Goal: Transaction & Acquisition: Purchase product/service

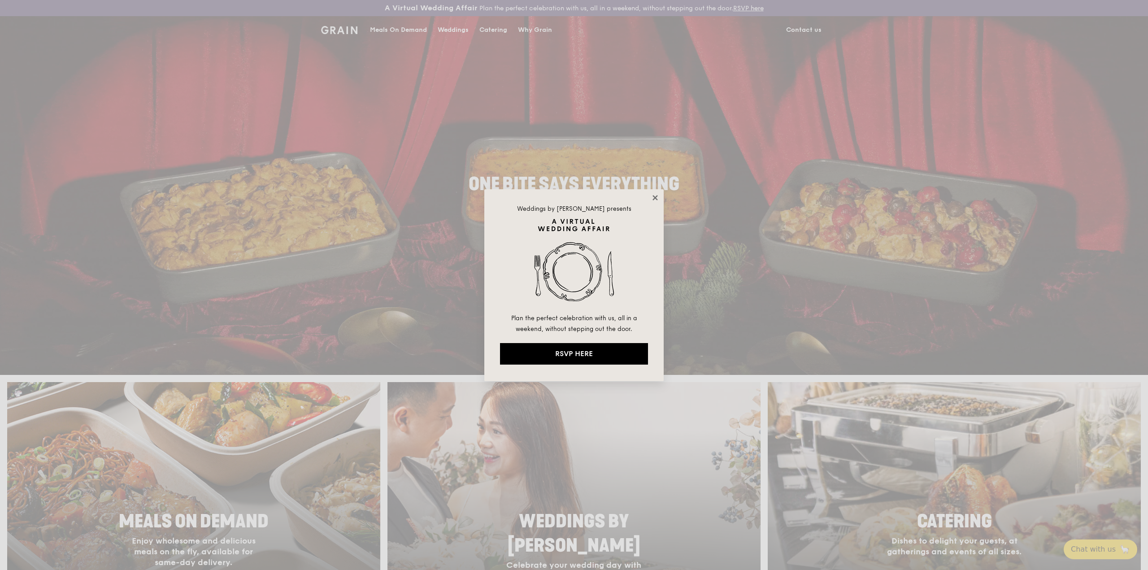
click at [655, 197] on icon at bounding box center [654, 197] width 5 height 5
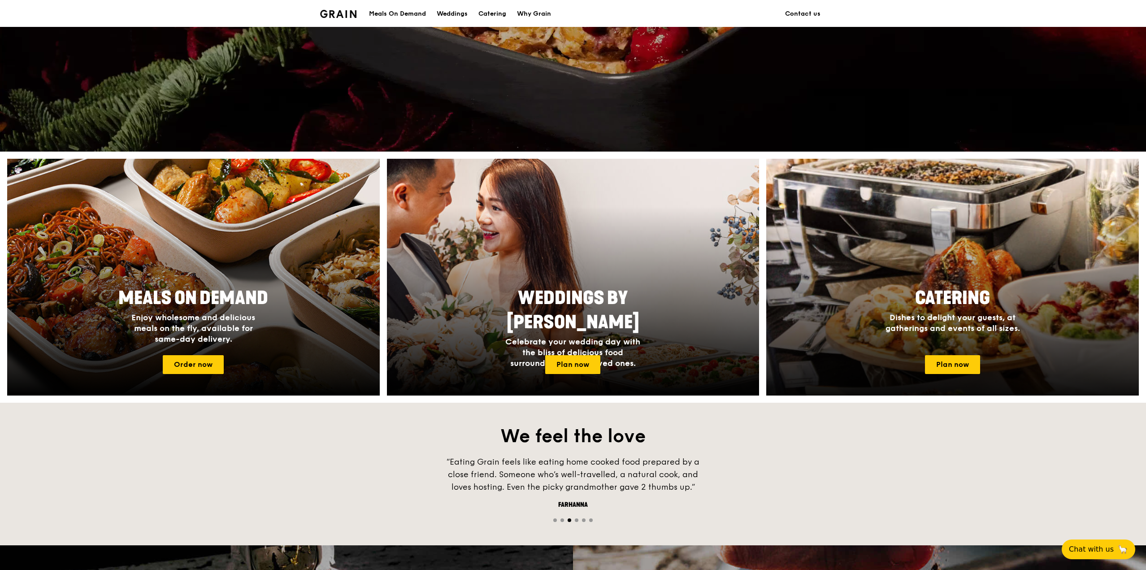
scroll to position [224, 0]
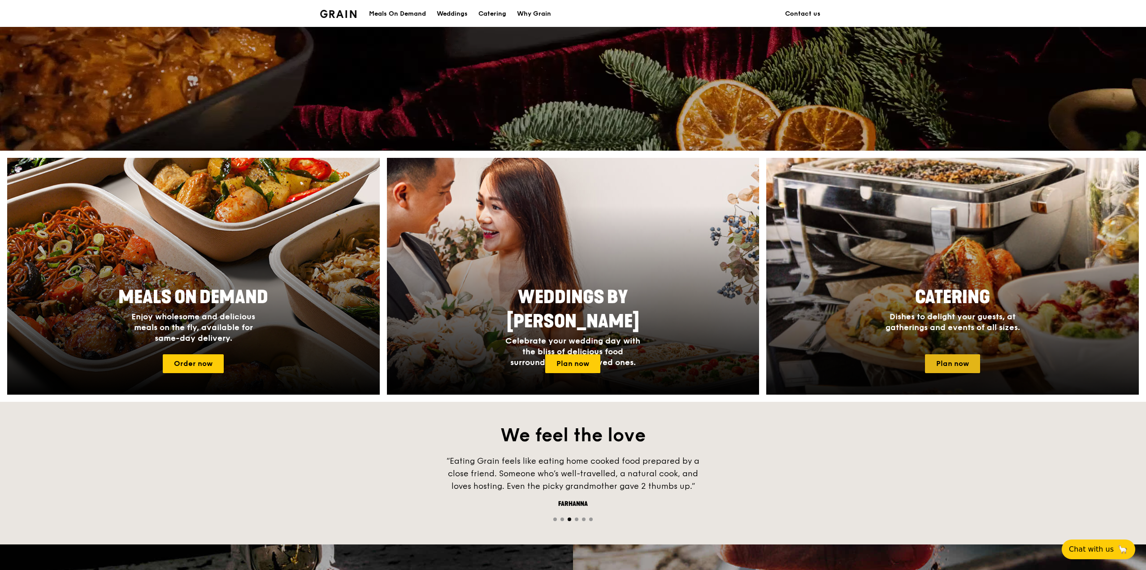
click at [953, 359] on link "Plan now" at bounding box center [952, 363] width 55 height 19
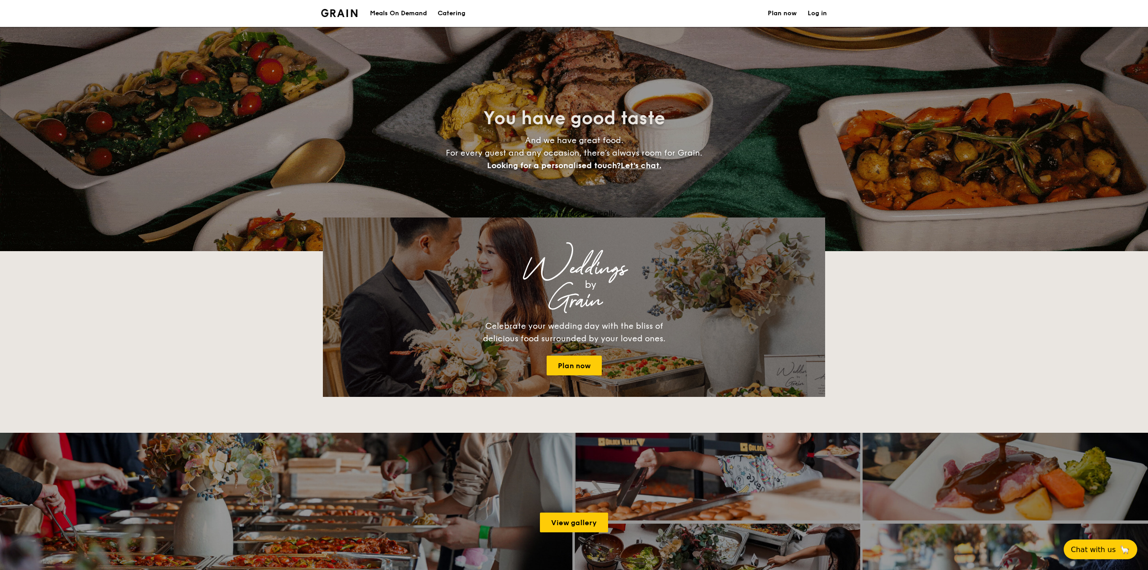
select select
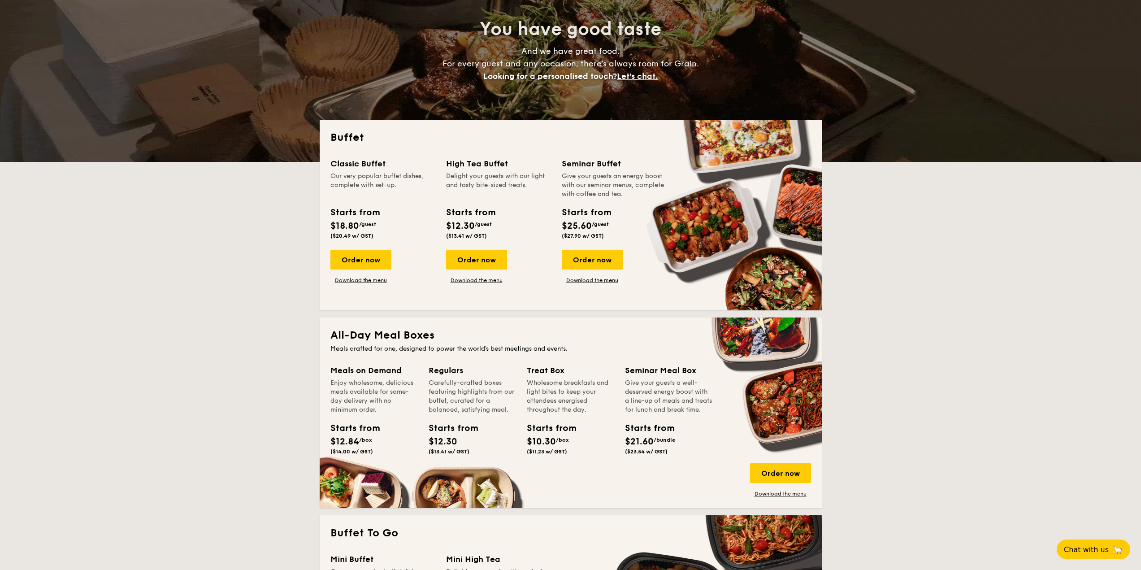
scroll to position [90, 0]
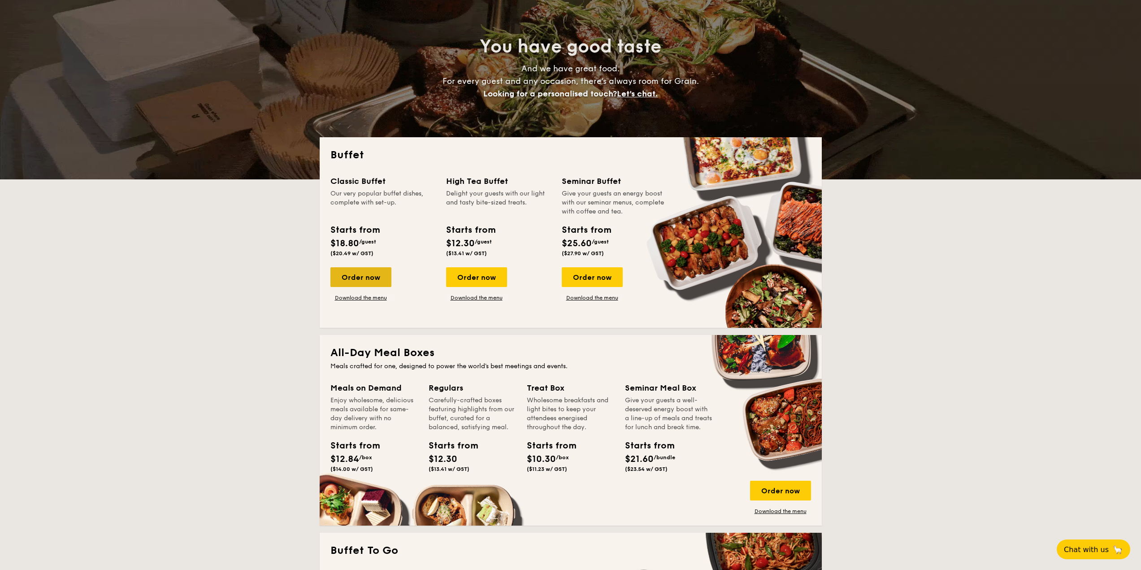
click at [362, 274] on div "Order now" at bounding box center [361, 277] width 61 height 20
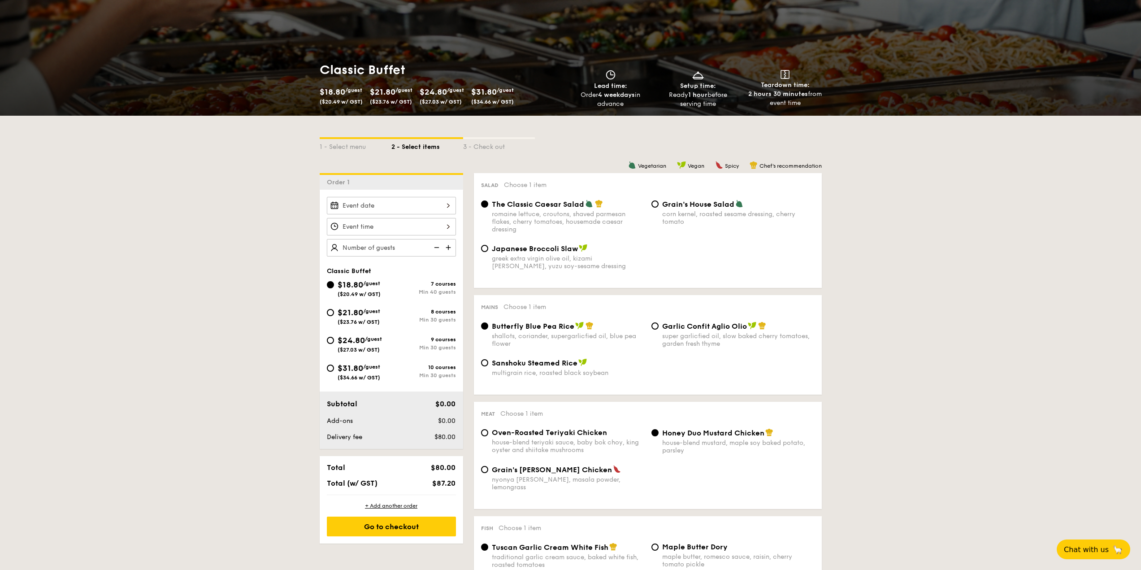
scroll to position [135, 0]
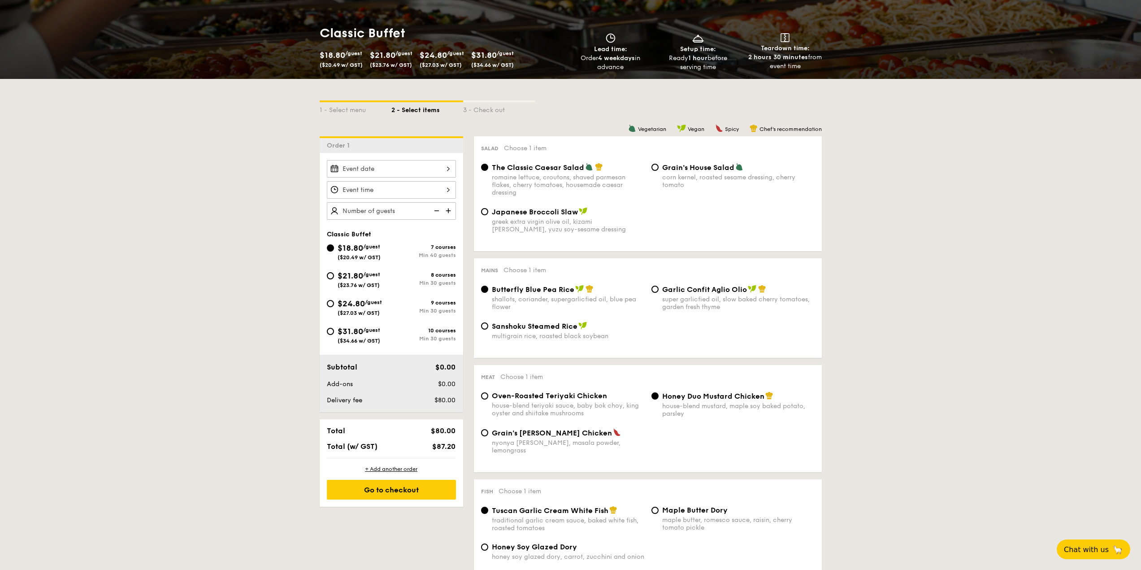
click at [335, 274] on div "$21.80 /guest ($23.76 w/ GST)" at bounding box center [359, 279] width 65 height 19
click at [334, 274] on input "$21.80 /guest ($23.76 w/ GST) 8 courses Min 30 guests" at bounding box center [330, 275] width 7 height 7
radio input "true"
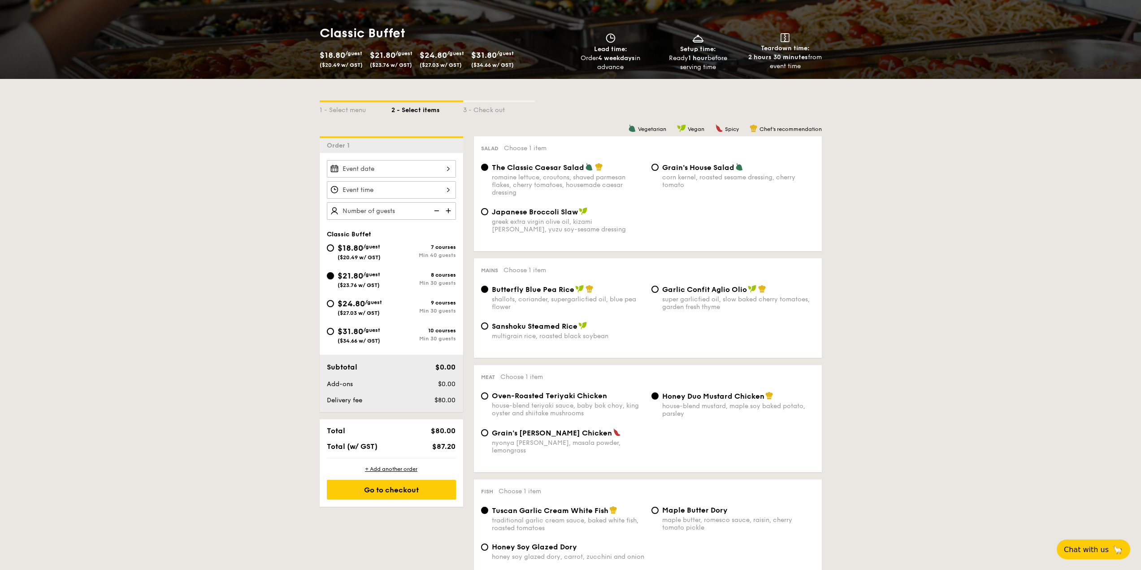
radio input "true"
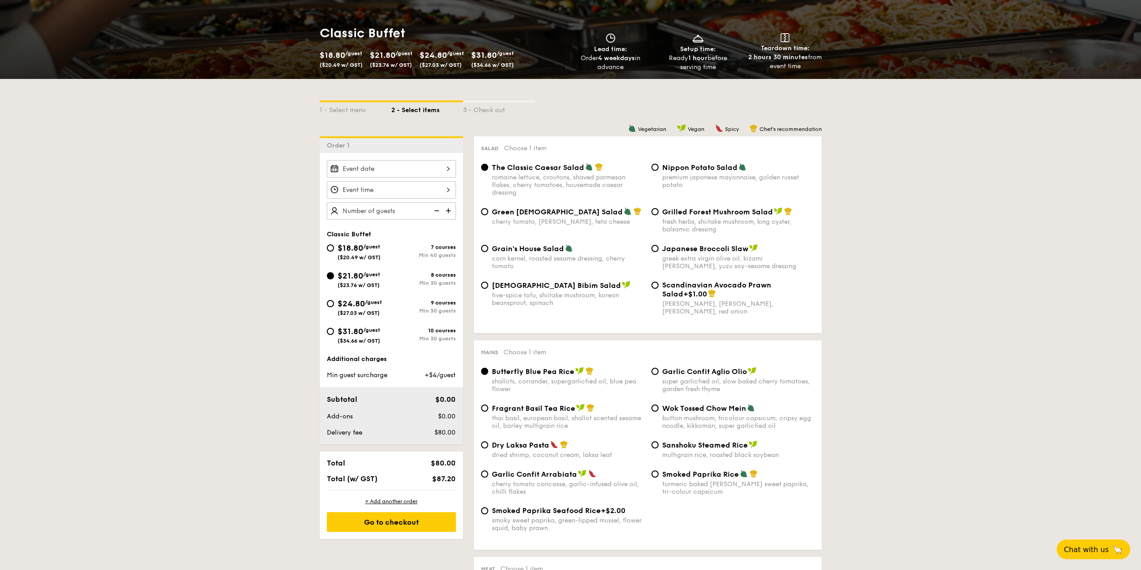
click at [338, 244] on span "$18.80" at bounding box center [351, 248] width 26 height 10
click at [334, 244] on input "$18.80 /guest ($20.49 w/ GST) 7 courses Min 40 guests" at bounding box center [330, 247] width 7 height 7
radio input "true"
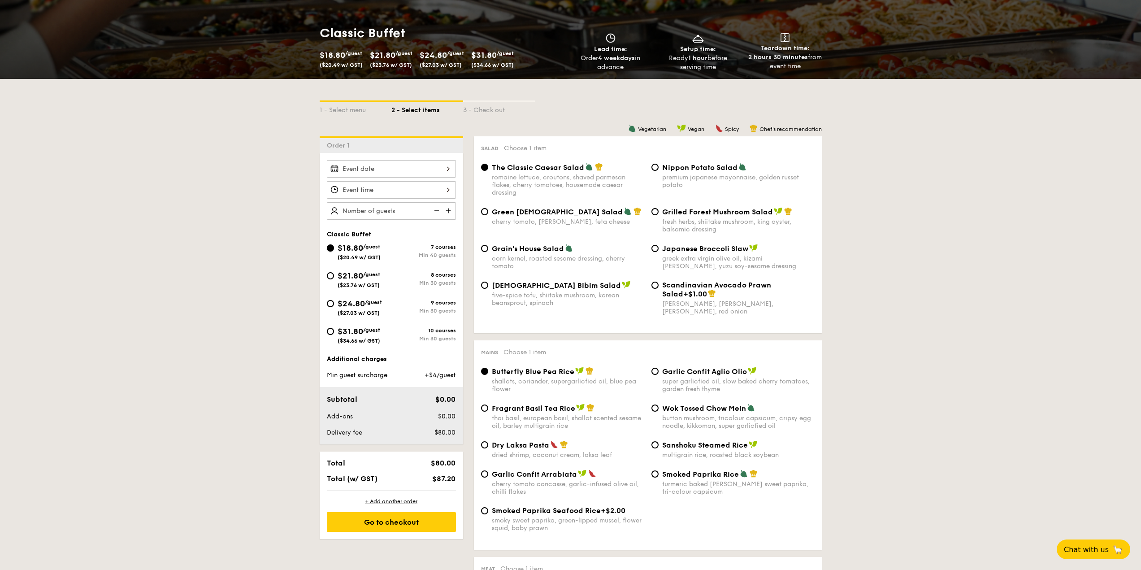
radio input "true"
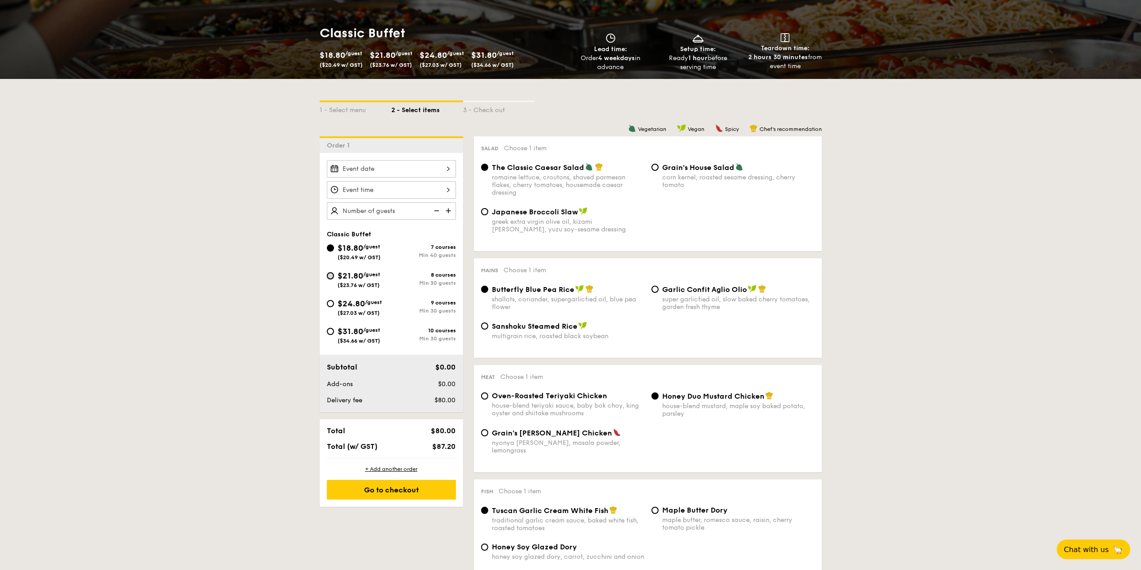
click at [329, 277] on input "$21.80 /guest ($23.76 w/ GST) 8 courses Min 30 guests" at bounding box center [330, 275] width 7 height 7
radio input "true"
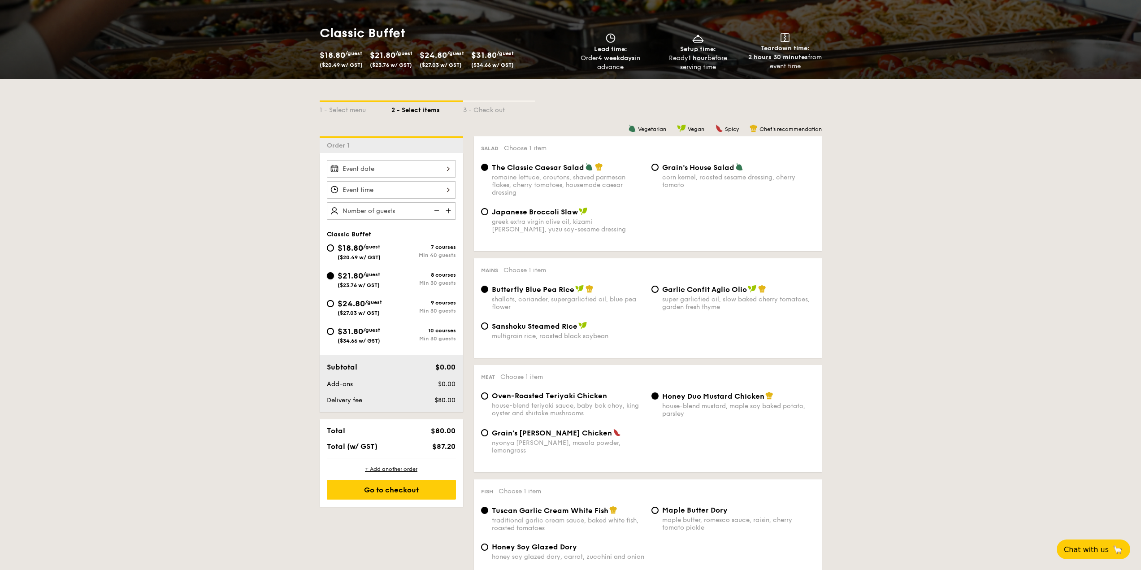
radio input "true"
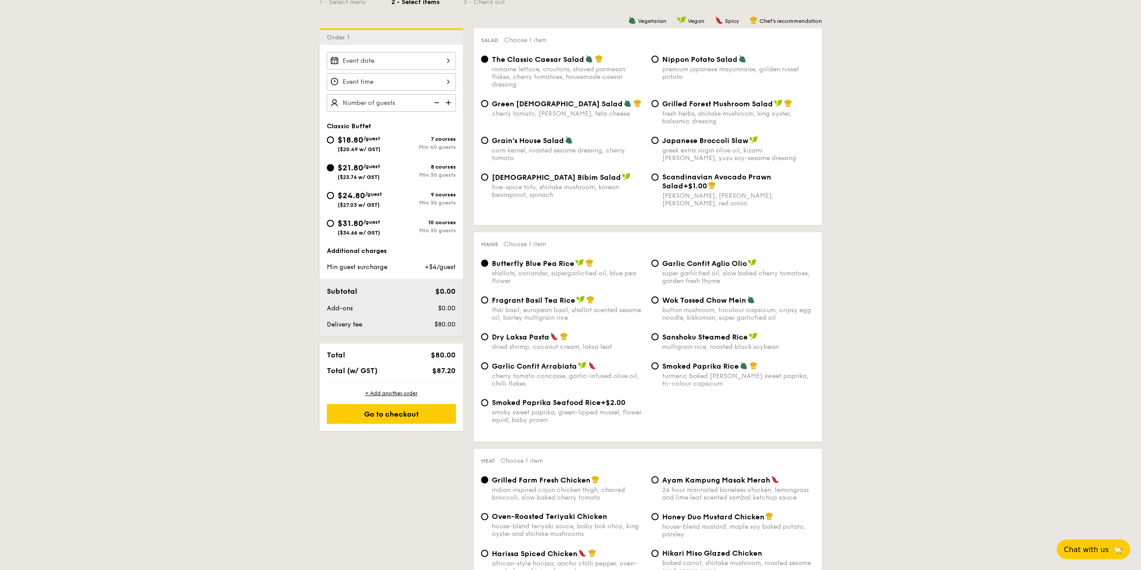
scroll to position [269, 0]
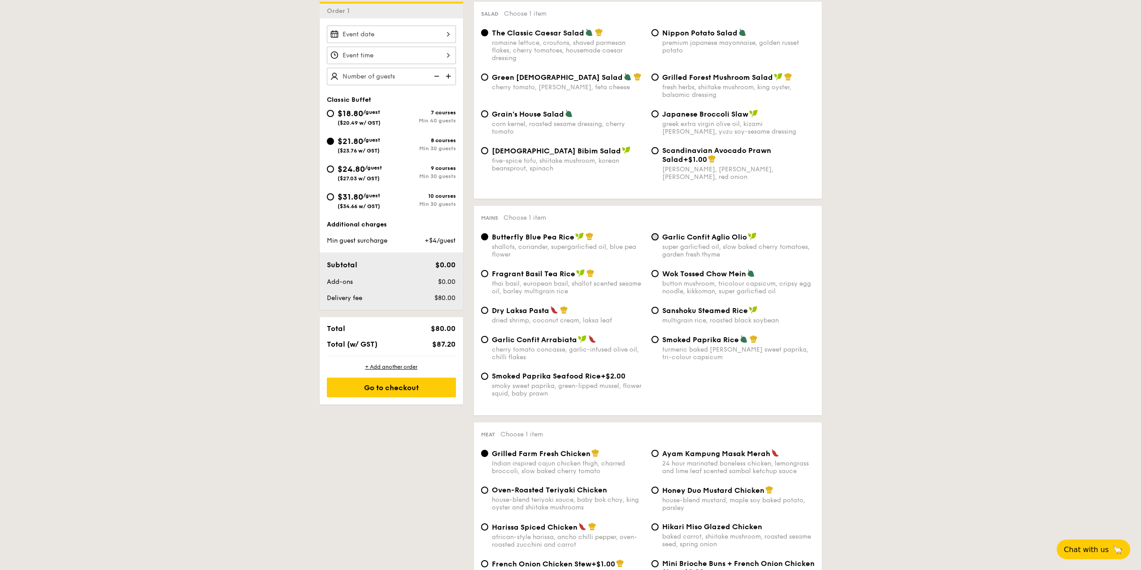
click at [657, 235] on input "Garlic Confit Aglio Olio super garlicfied oil, slow baked cherry tomatoes, gard…" at bounding box center [655, 236] width 7 height 7
radio input "true"
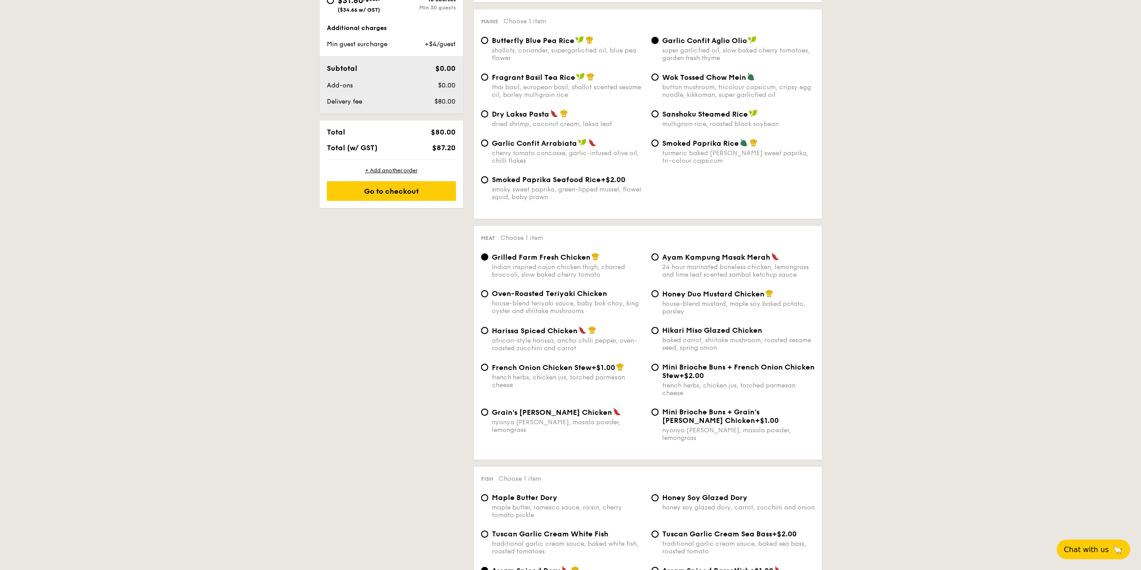
scroll to position [538, 0]
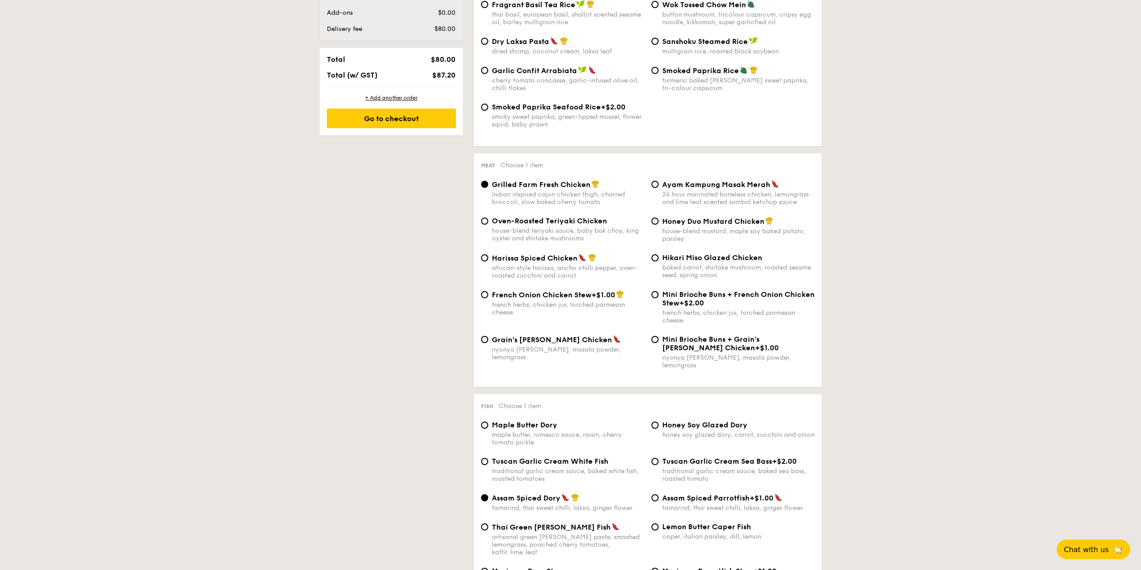
click at [769, 224] on img at bounding box center [769, 221] width 8 height 8
click at [659, 224] on input "Honey Duo Mustard Chicken house-blend mustard, maple soy baked potato, parsley" at bounding box center [655, 220] width 7 height 7
radio input "true"
click at [504, 223] on span "Oven-Roasted Teriyaki Chicken" at bounding box center [549, 221] width 115 height 9
click at [488, 223] on input "Oven-Roasted Teriyaki Chicken house-blend teriyaki sauce, baby bok choy, king o…" at bounding box center [484, 220] width 7 height 7
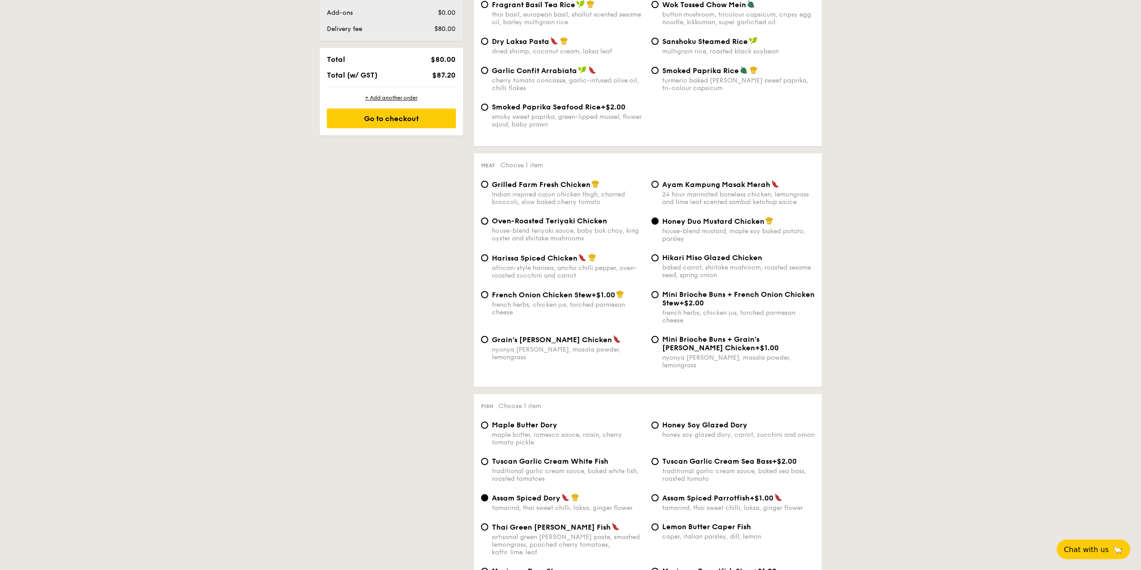
radio input "true"
click at [694, 255] on span "Hikari Miso Glazed Chicken" at bounding box center [712, 257] width 100 height 9
click at [659, 255] on input "Hikari Miso Glazed Chicken baked carrot, shiitake mushroom, roasted sesame seed…" at bounding box center [655, 257] width 7 height 7
radio input "true"
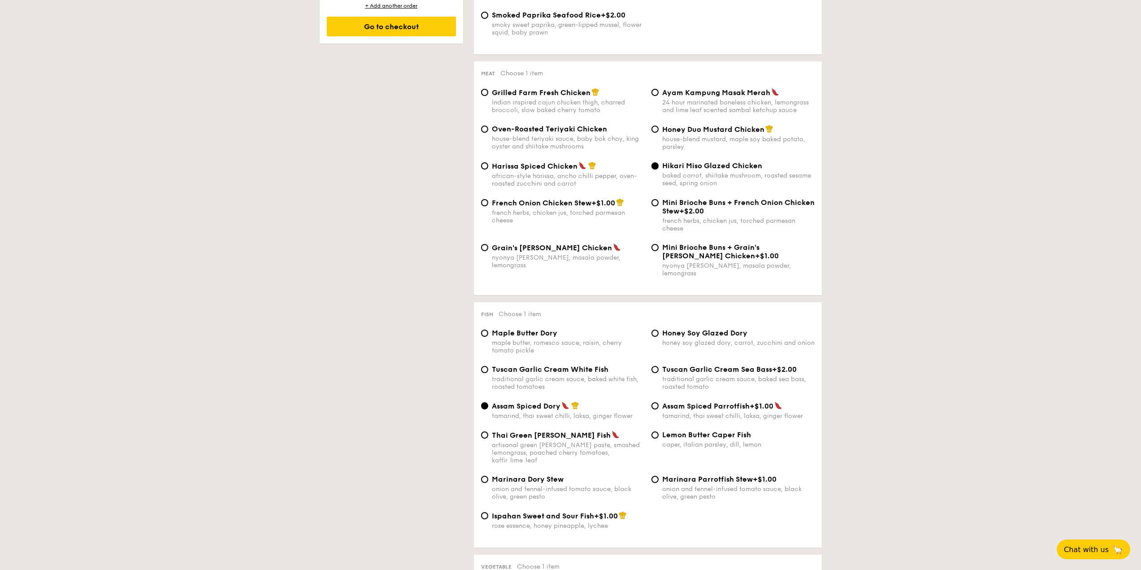
scroll to position [673, 0]
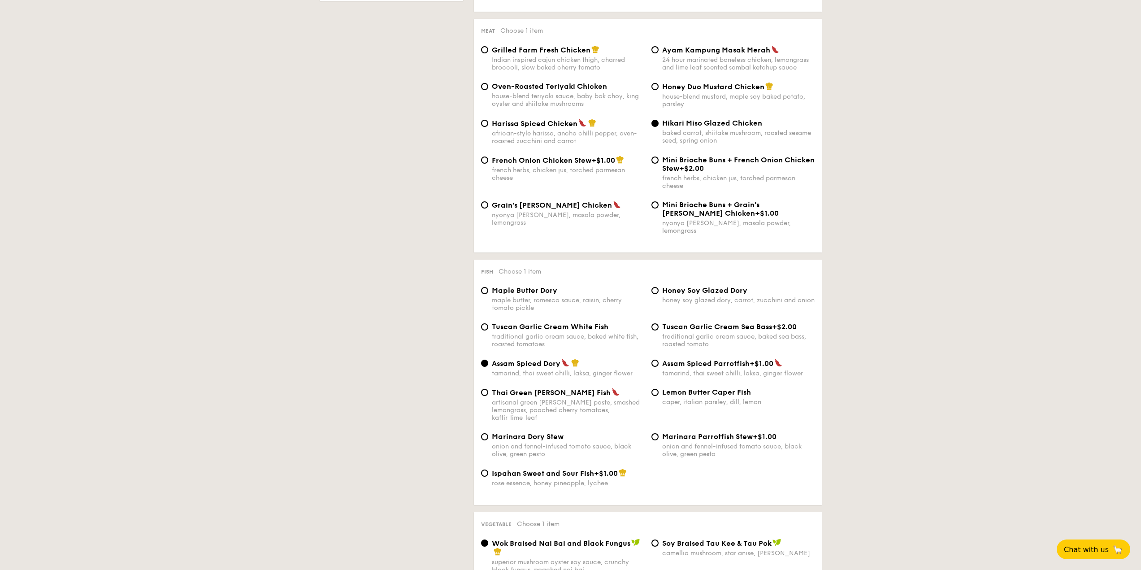
click at [531, 286] on span "Maple Butter Dory" at bounding box center [524, 290] width 65 height 9
click at [488, 287] on input "Maple Butter Dory maple butter, romesco sauce, raisin, cherry tomato pickle" at bounding box center [484, 290] width 7 height 7
radio input "true"
click at [657, 287] on input "Honey Soy Glazed Dory honey soy glazed dory, carrot, zucchini and onion" at bounding box center [655, 290] width 7 height 7
radio input "true"
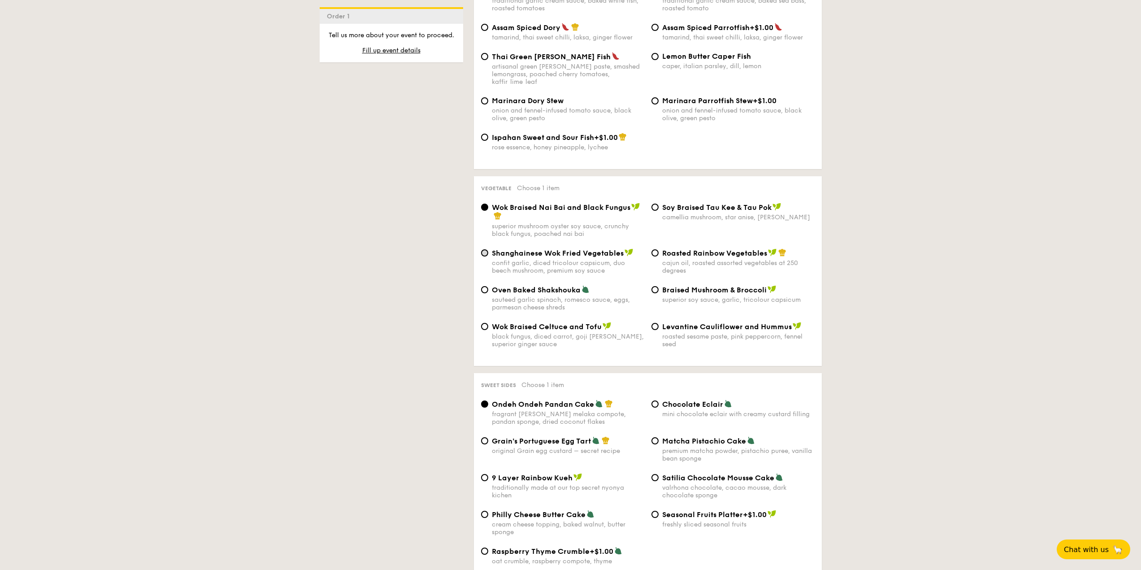
scroll to position [1121, 0]
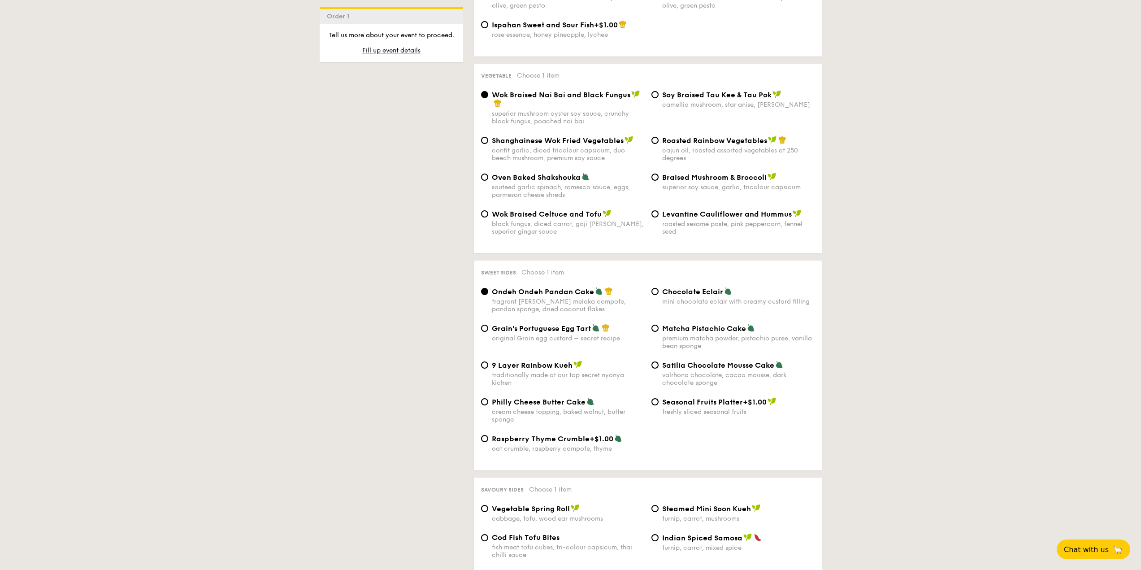
drag, startPoint x: 496, startPoint y: 388, endPoint x: 490, endPoint y: 388, distance: 6.3
click at [496, 398] on span "Philly Cheese Butter Cake" at bounding box center [539, 402] width 94 height 9
click at [488, 398] on input "Philly Cheese Butter Cake cream cheese topping, baked walnut, butter sponge" at bounding box center [484, 401] width 7 height 7
radio input "true"
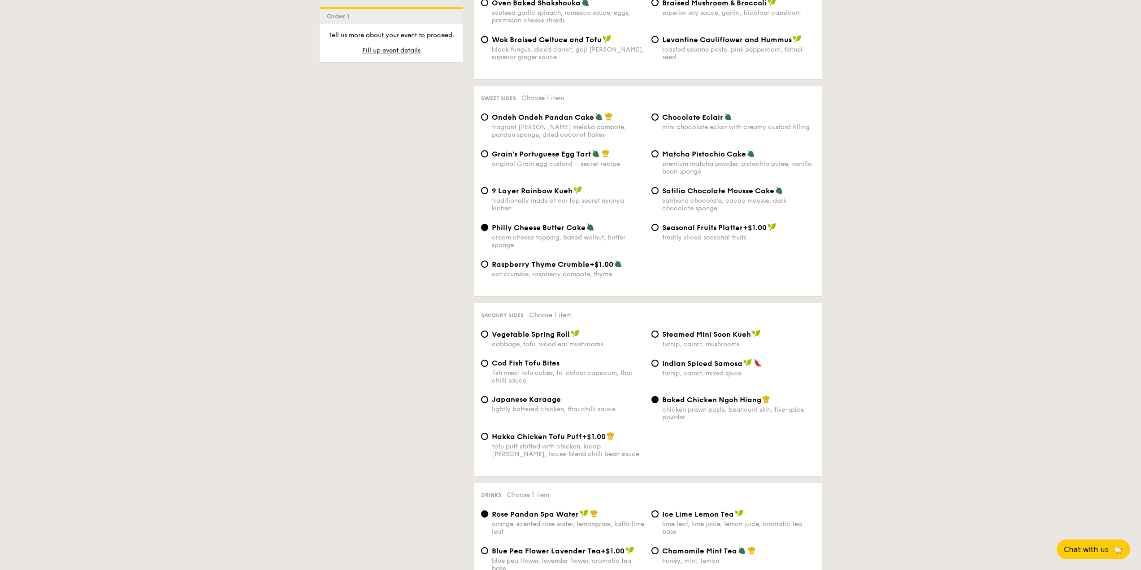
scroll to position [1300, 0]
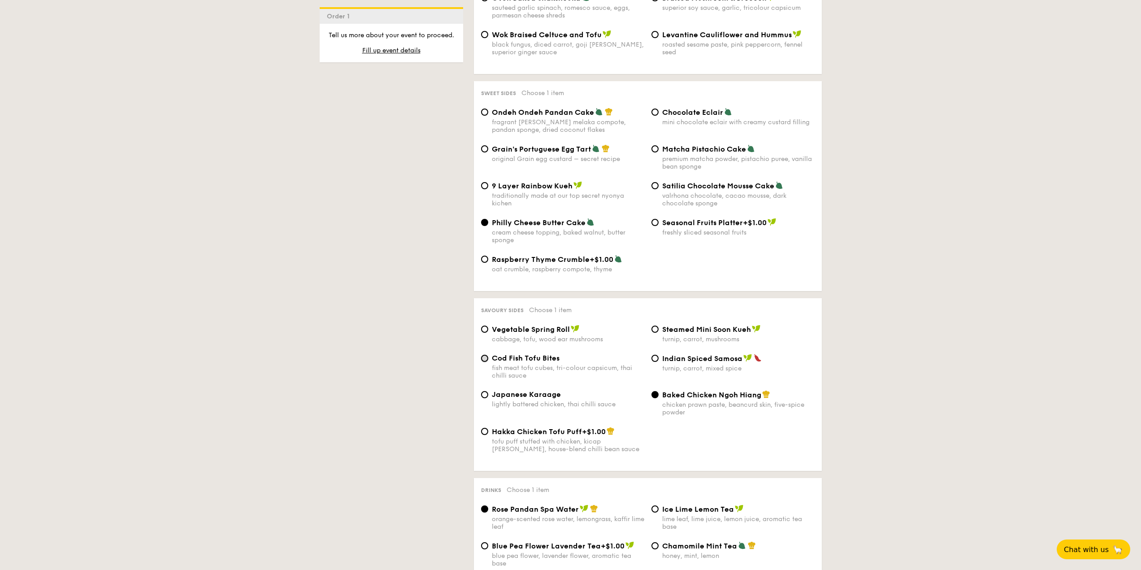
click at [487, 355] on input "Cod Fish Tofu Bites fish meat tofu cubes, tri-colour capsicum, thai chilli sauce" at bounding box center [484, 358] width 7 height 7
radio input "true"
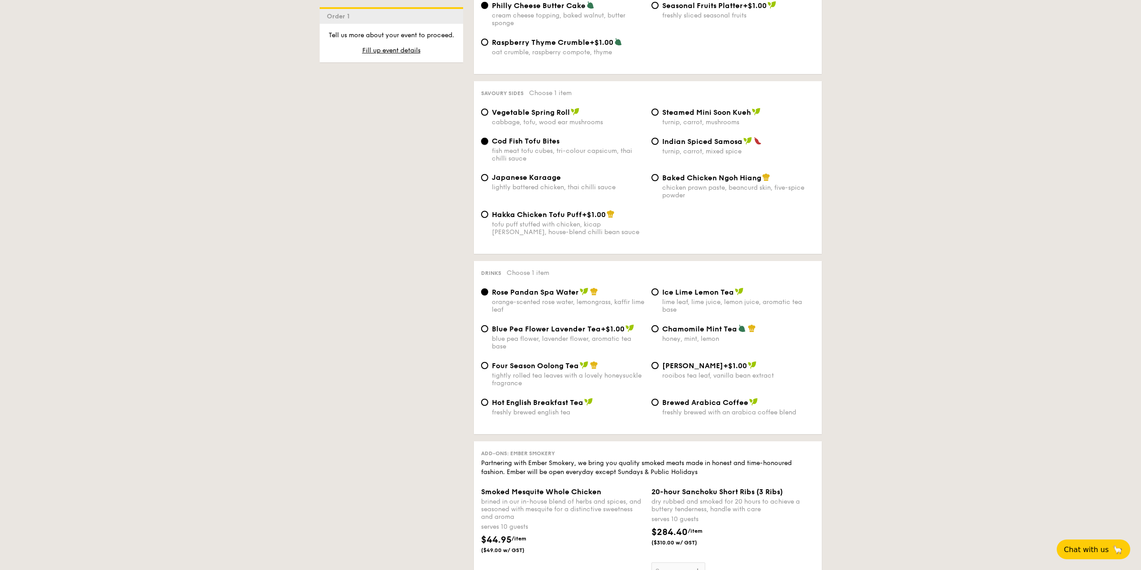
scroll to position [1570, 0]
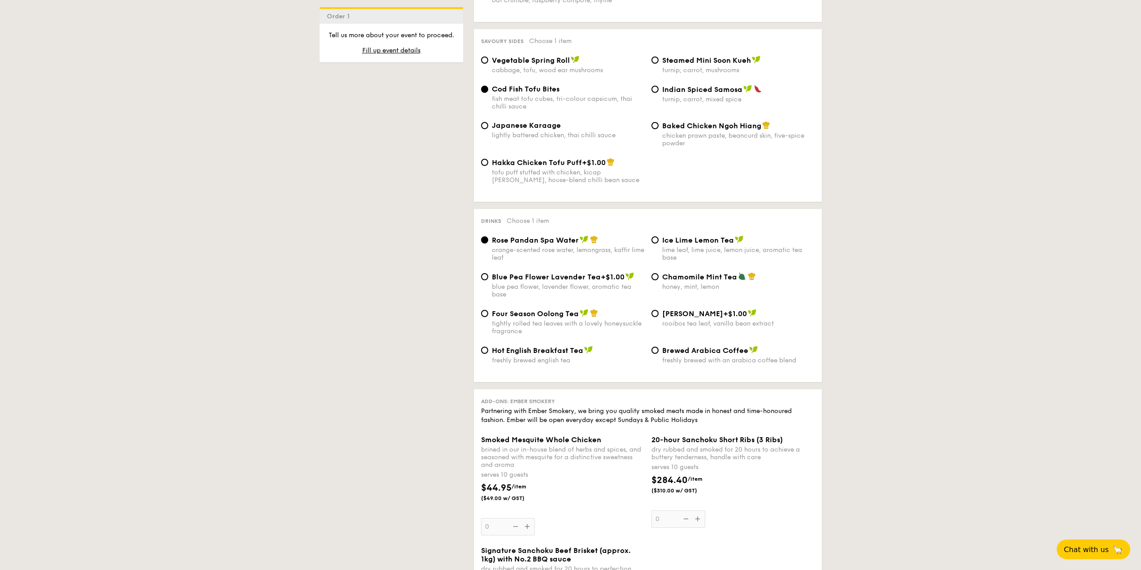
click at [659, 235] on div "Ice Lime Lemon Tea lime leaf, lime juice, lemon juice, aromatic tea base" at bounding box center [733, 248] width 170 height 26
click at [657, 236] on input "Ice Lime Lemon Tea lime leaf, lime juice, lemon juice, aromatic tea base" at bounding box center [655, 239] width 7 height 7
radio input "true"
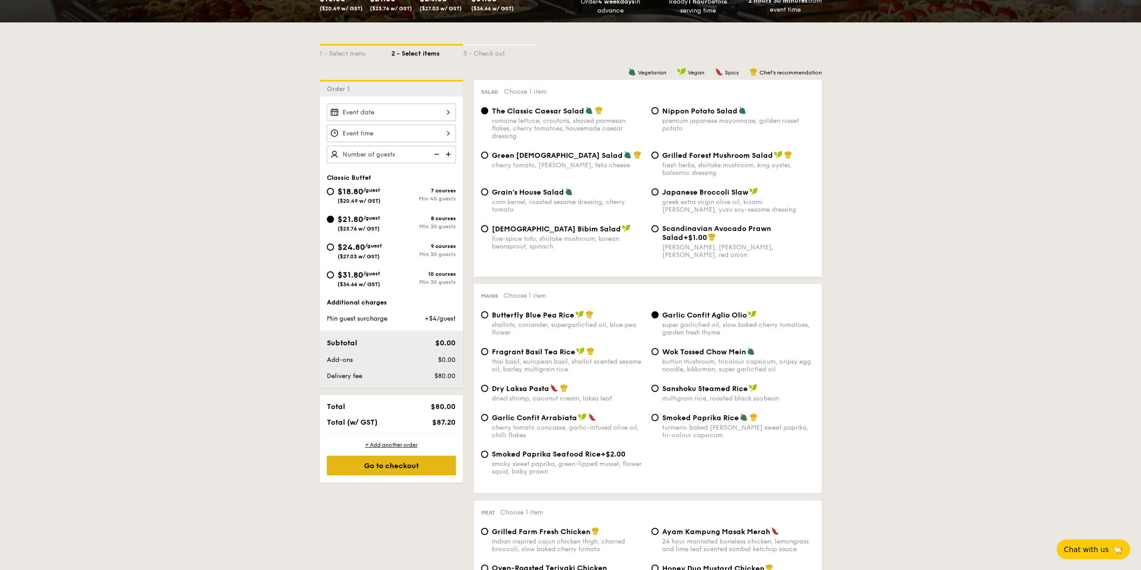
scroll to position [179, 0]
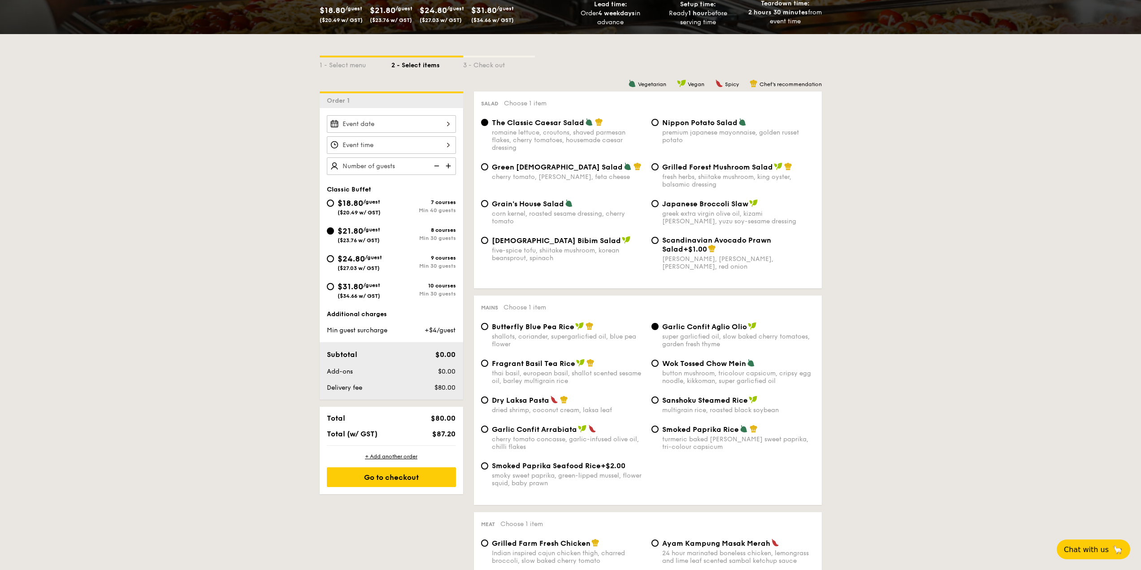
click at [448, 167] on img at bounding box center [449, 165] width 13 height 17
click at [436, 167] on img at bounding box center [435, 165] width 13 height 17
click at [449, 169] on img at bounding box center [449, 165] width 13 height 17
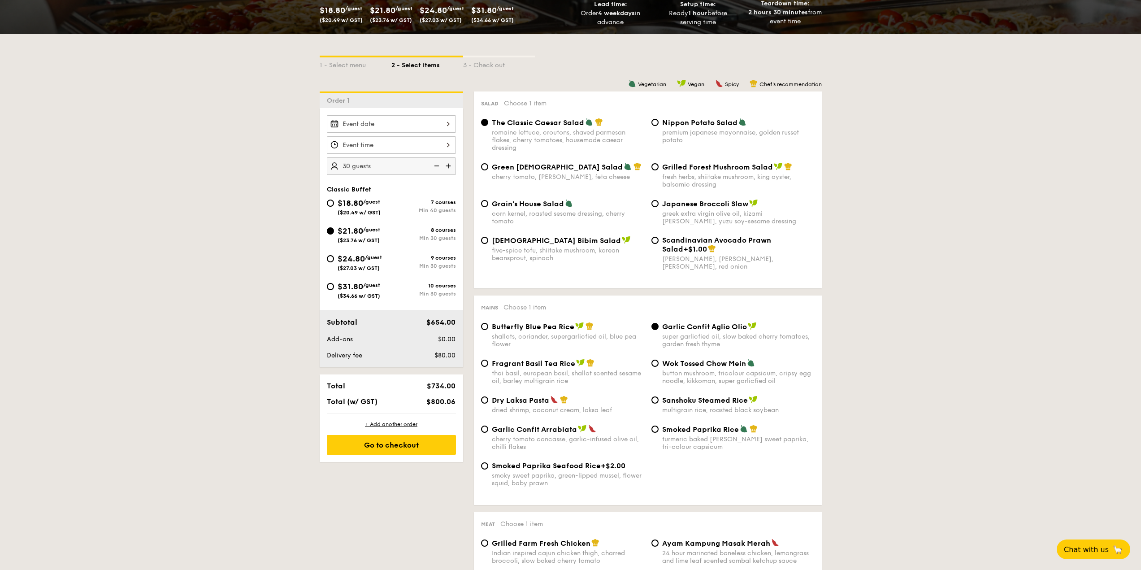
click at [438, 167] on img at bounding box center [435, 165] width 13 height 17
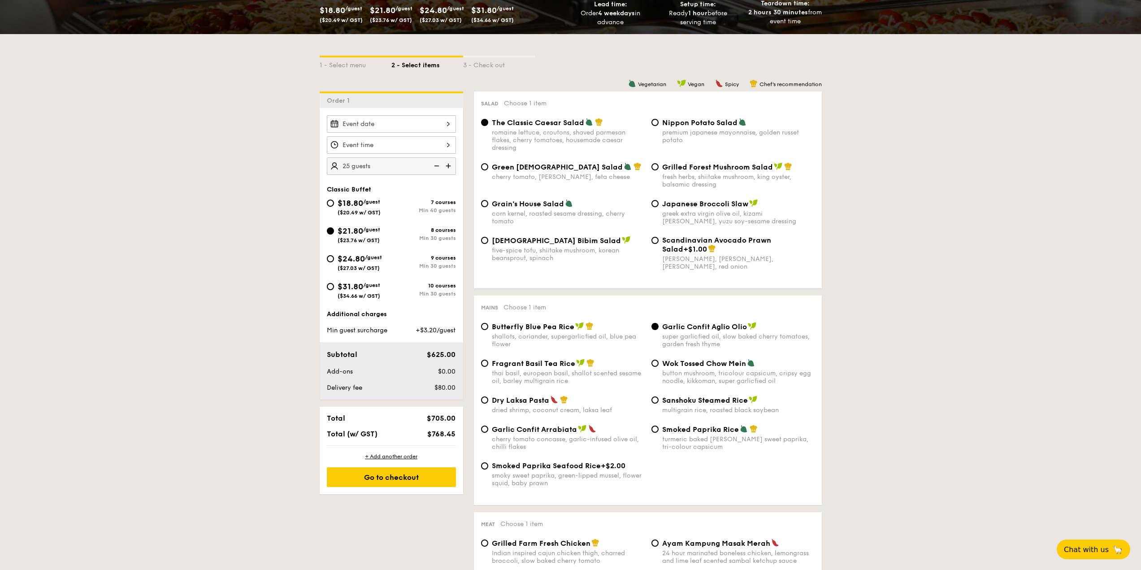
click at [450, 167] on img at bounding box center [449, 165] width 13 height 17
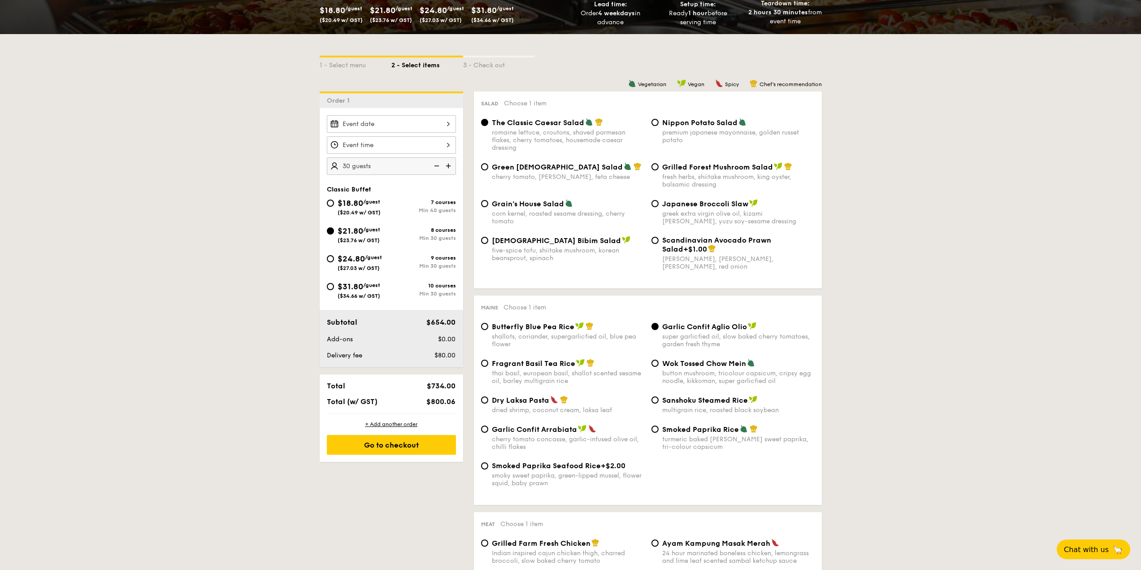
click at [438, 165] on img at bounding box center [435, 165] width 13 height 17
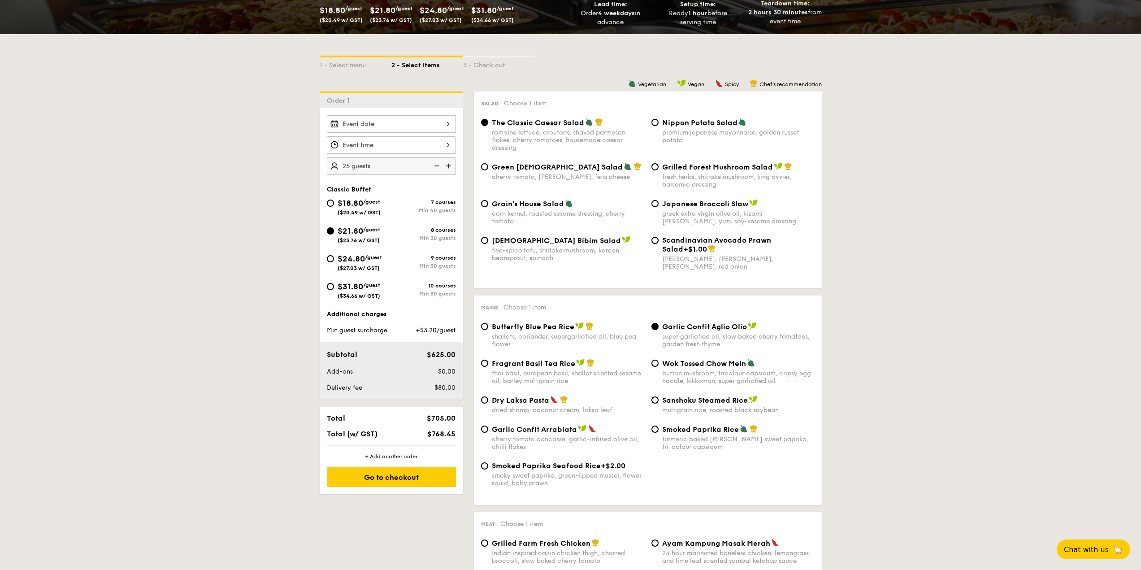
click at [438, 164] on img at bounding box center [435, 165] width 13 height 17
click at [450, 167] on img at bounding box center [449, 165] width 13 height 17
type input "30 guests"
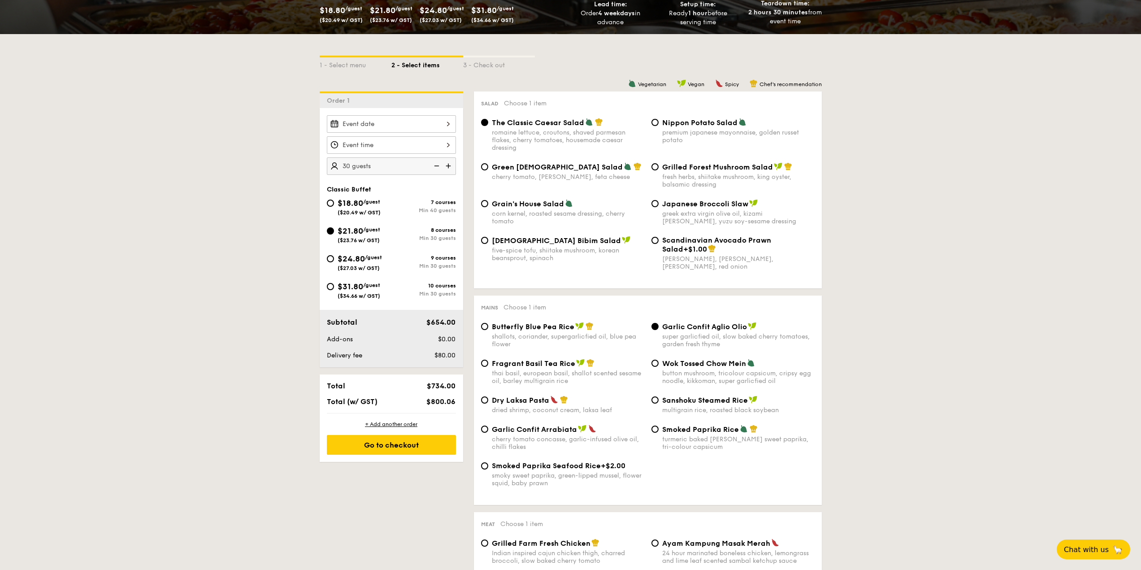
click at [429, 144] on div at bounding box center [391, 144] width 129 height 17
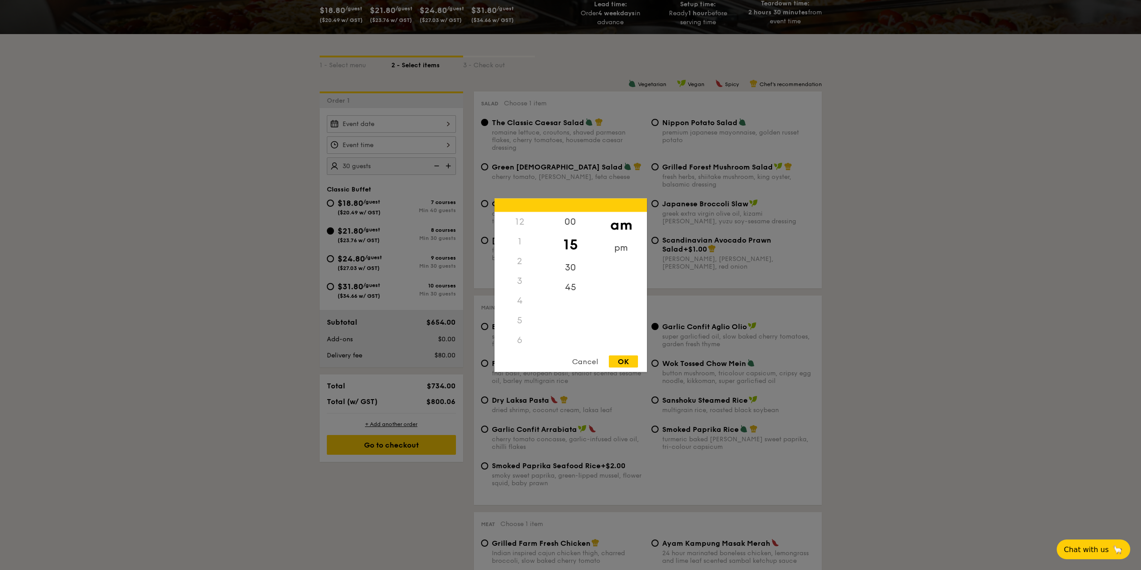
scroll to position [106, 0]
click at [428, 144] on div at bounding box center [570, 285] width 1141 height 570
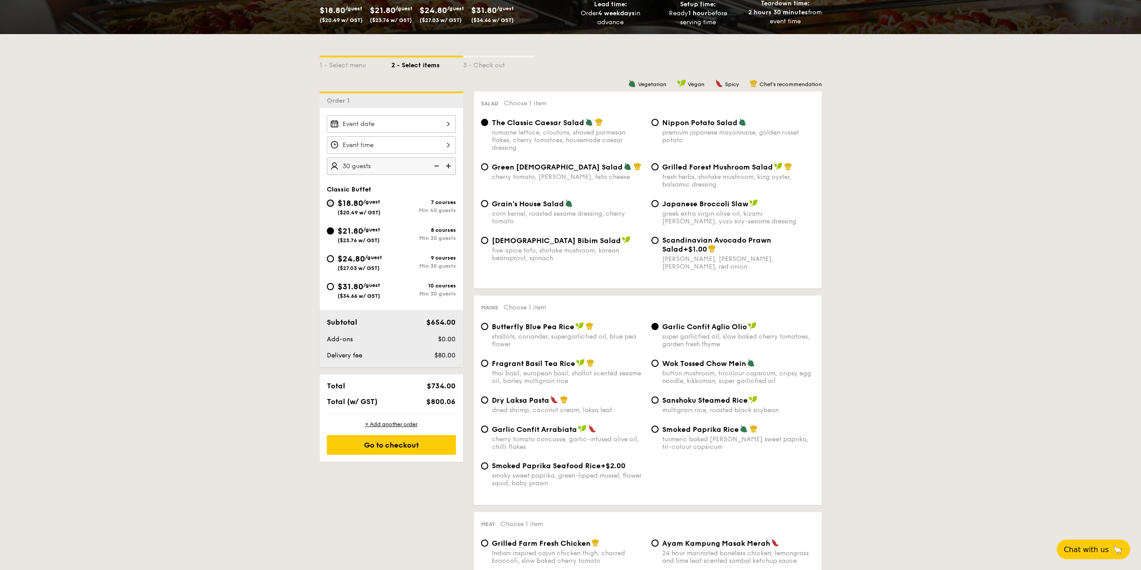
click at [333, 202] on input "$18.80 /guest ($20.49 w/ GST) 7 courses Min 40 guests" at bounding box center [330, 203] width 7 height 7
radio input "true"
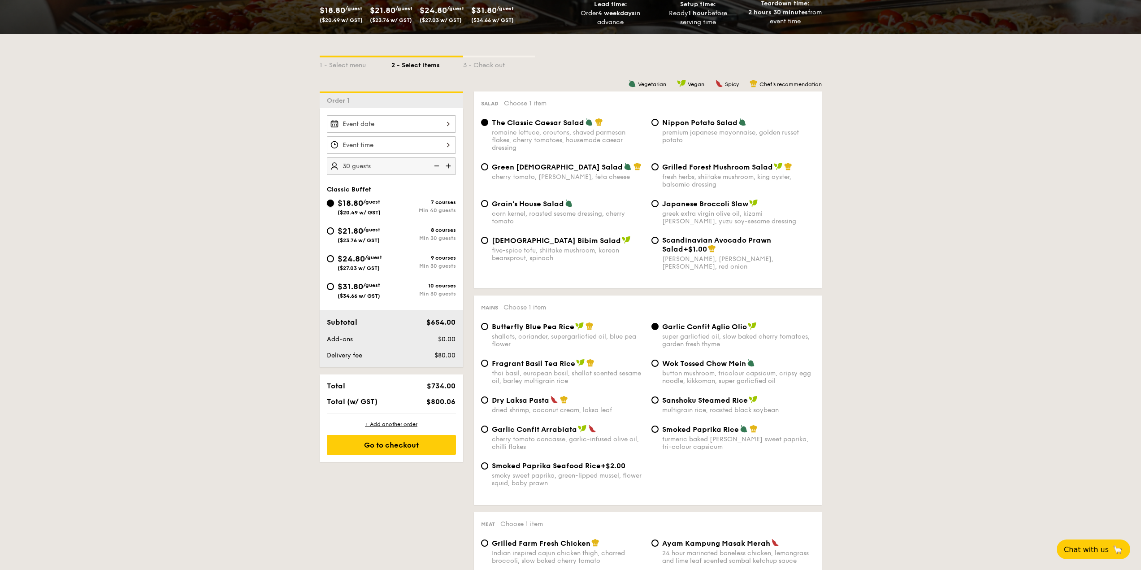
radio input "true"
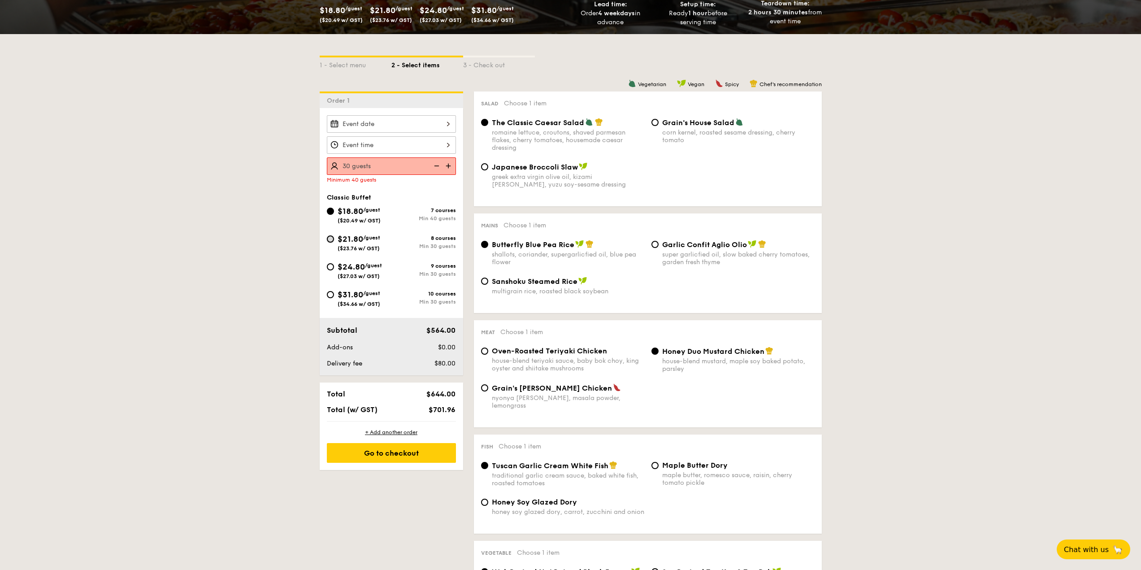
click at [331, 236] on input "$21.80 /guest ($23.76 w/ GST) 8 courses Min 30 guests" at bounding box center [330, 238] width 7 height 7
radio input "true"
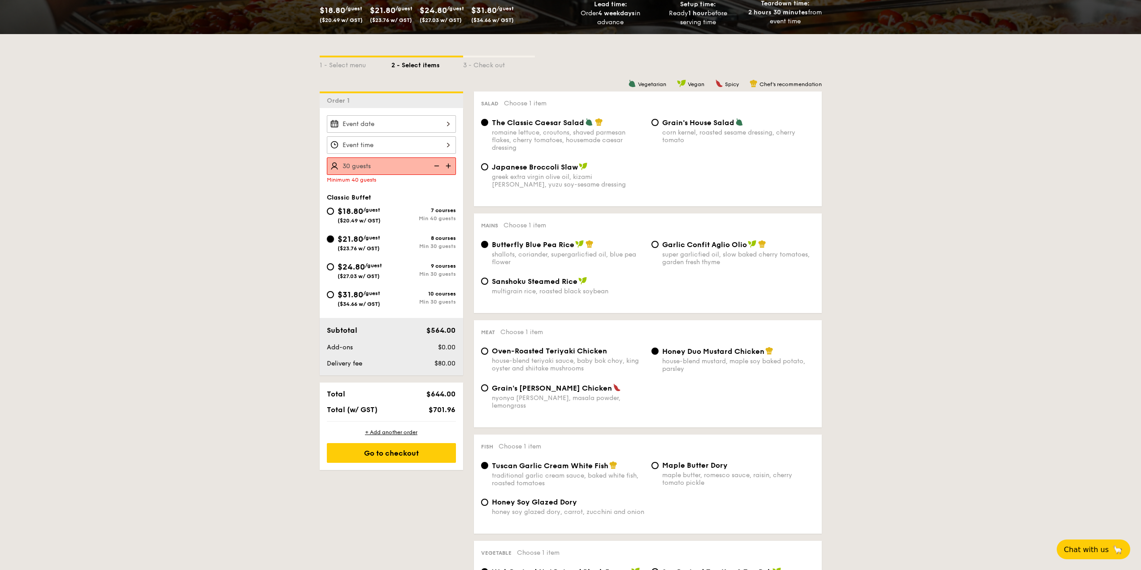
radio input "true"
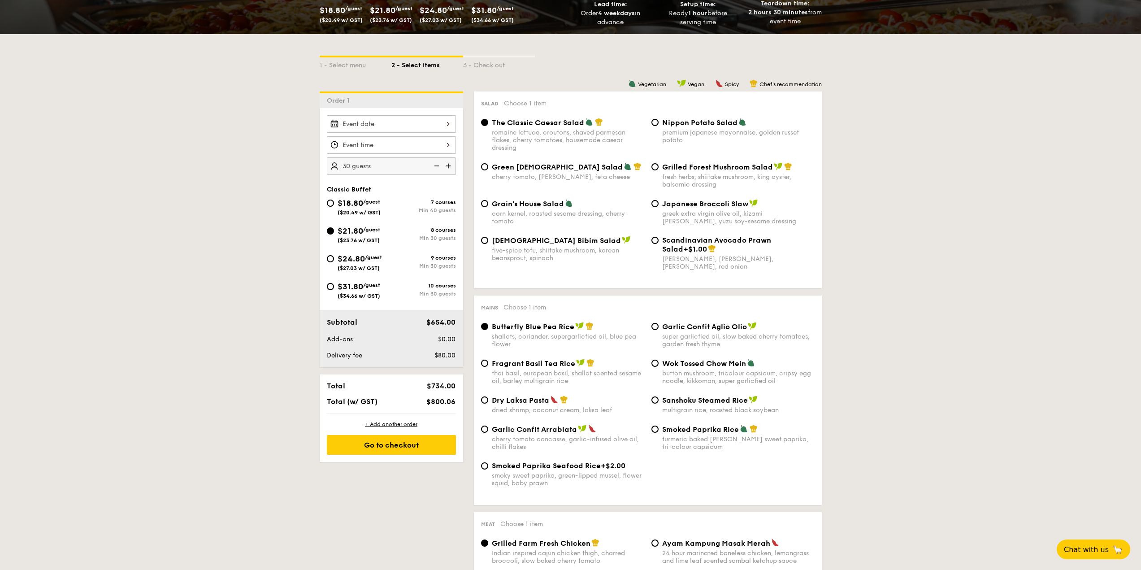
click at [336, 197] on div "$18.80 /guest ($20.49 w/ GST)" at bounding box center [359, 206] width 65 height 19
click at [334, 200] on input "$18.80 /guest ($20.49 w/ GST) 7 courses Min 40 guests" at bounding box center [330, 203] width 7 height 7
radio input "true"
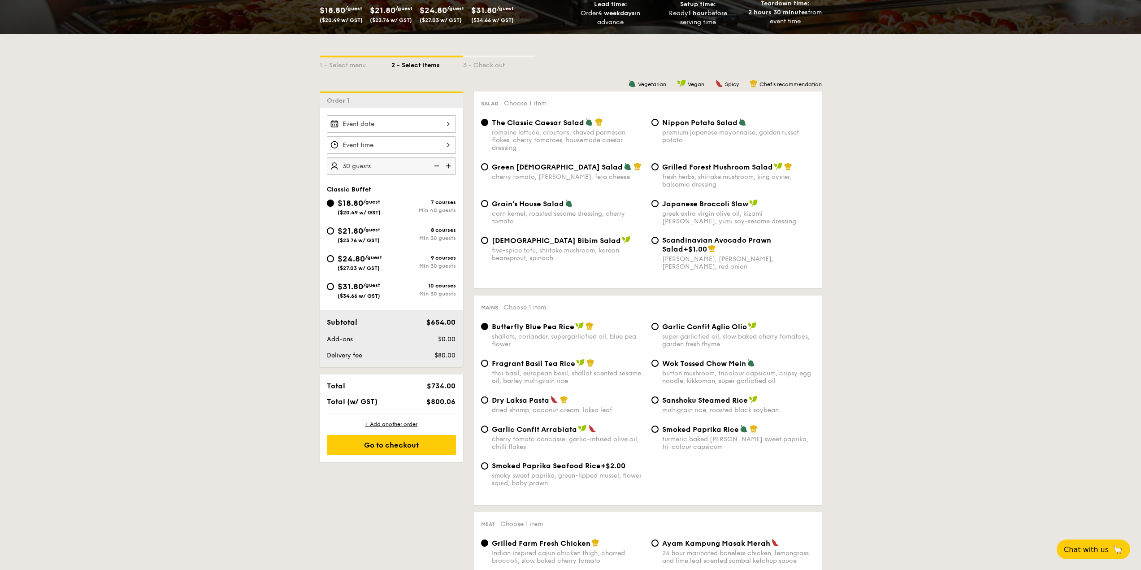
radio input "true"
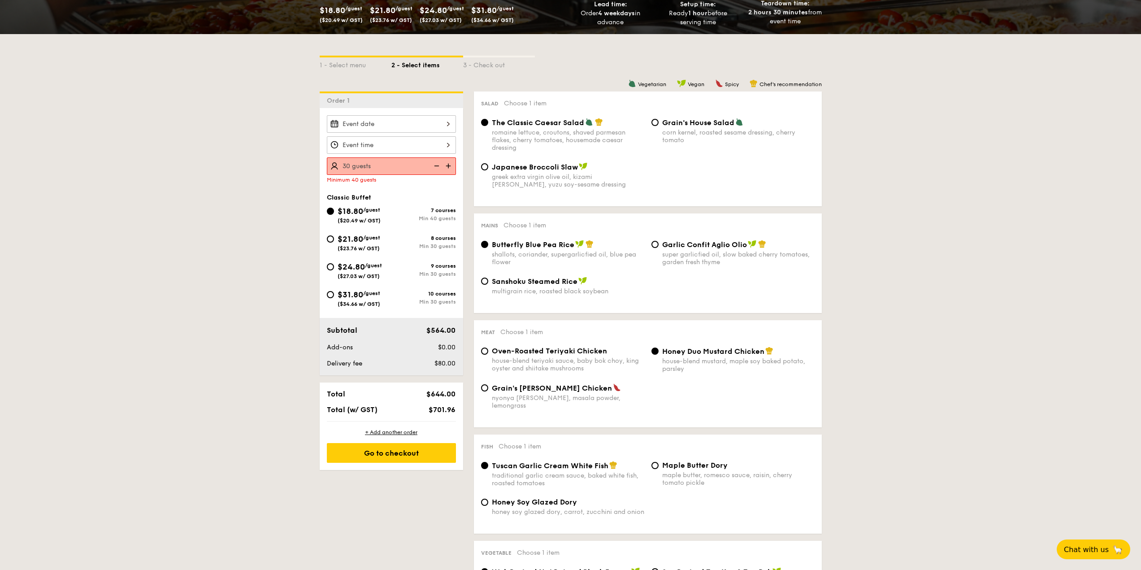
click at [433, 169] on img at bounding box center [435, 165] width 13 height 17
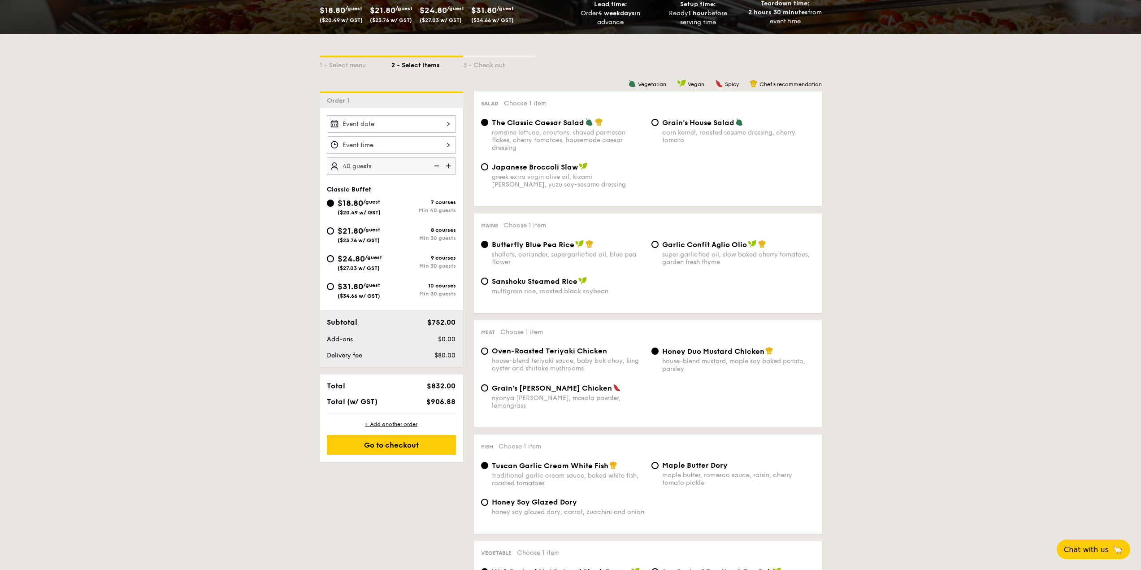
click at [448, 166] on img at bounding box center [449, 165] width 13 height 17
click at [435, 168] on img at bounding box center [435, 165] width 13 height 17
type input "40 guests"
click at [435, 168] on img at bounding box center [435, 165] width 13 height 17
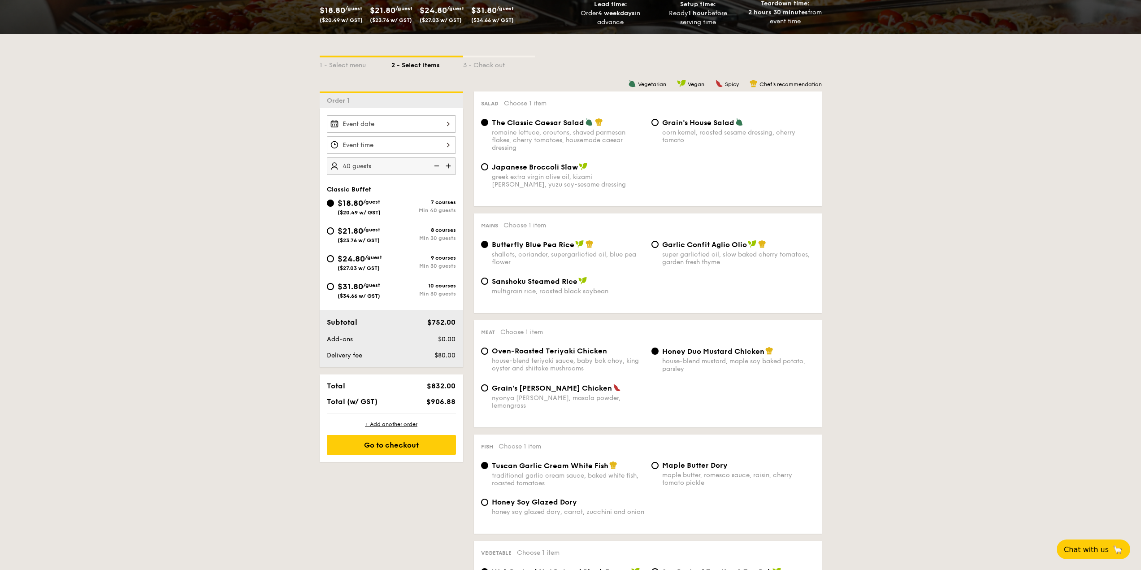
click at [437, 168] on img at bounding box center [435, 165] width 13 height 17
click at [331, 228] on input "$21.80 /guest ($23.76 w/ GST) 8 courses Min 30 guests" at bounding box center [330, 230] width 7 height 7
radio input "true"
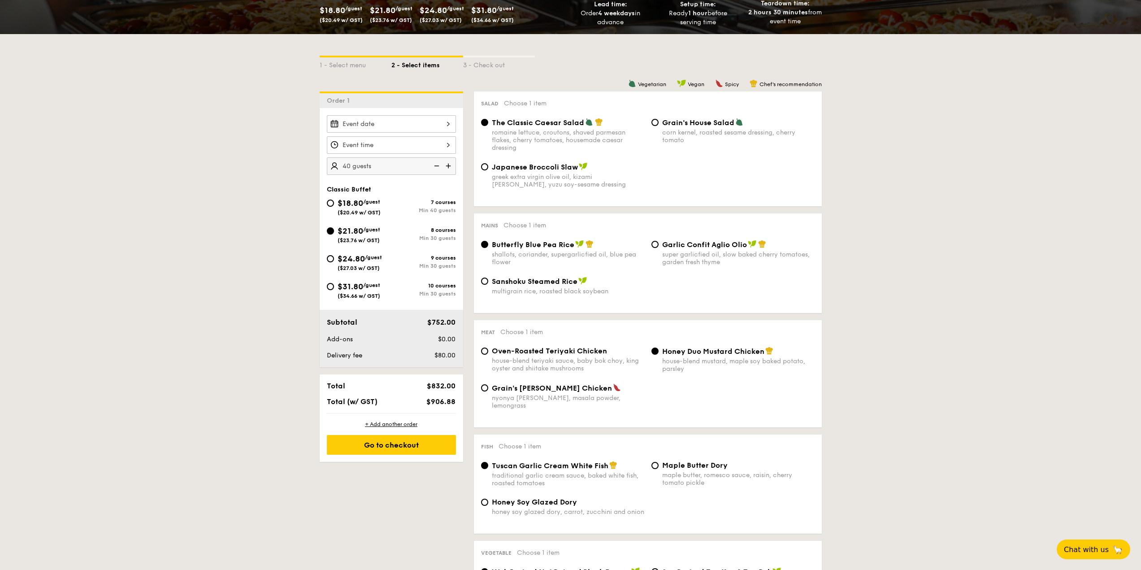
radio input "true"
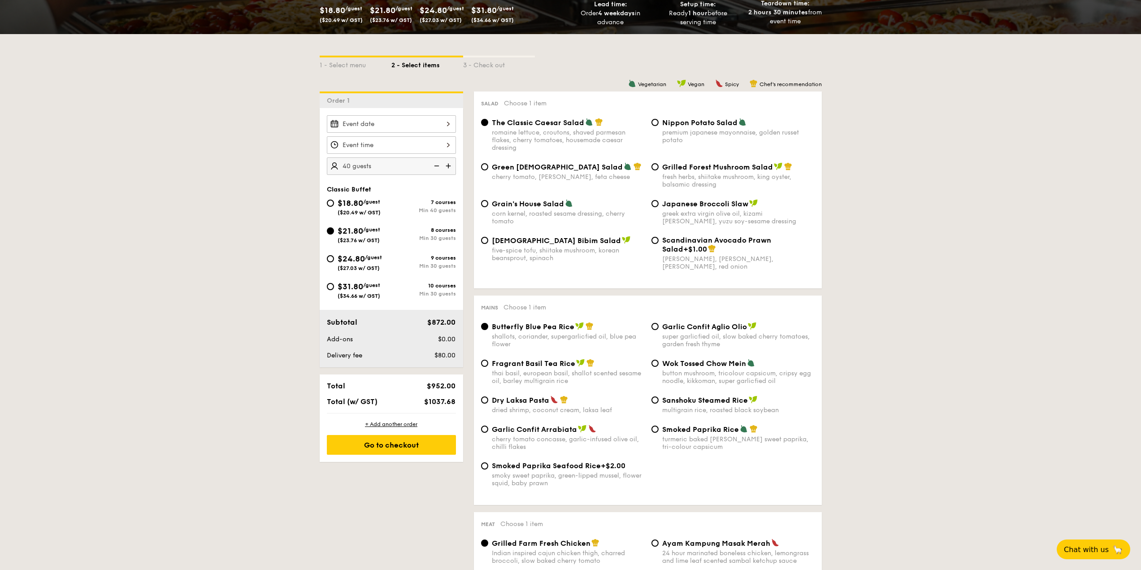
click at [438, 165] on img at bounding box center [435, 165] width 13 height 17
click at [438, 166] on img at bounding box center [435, 165] width 13 height 17
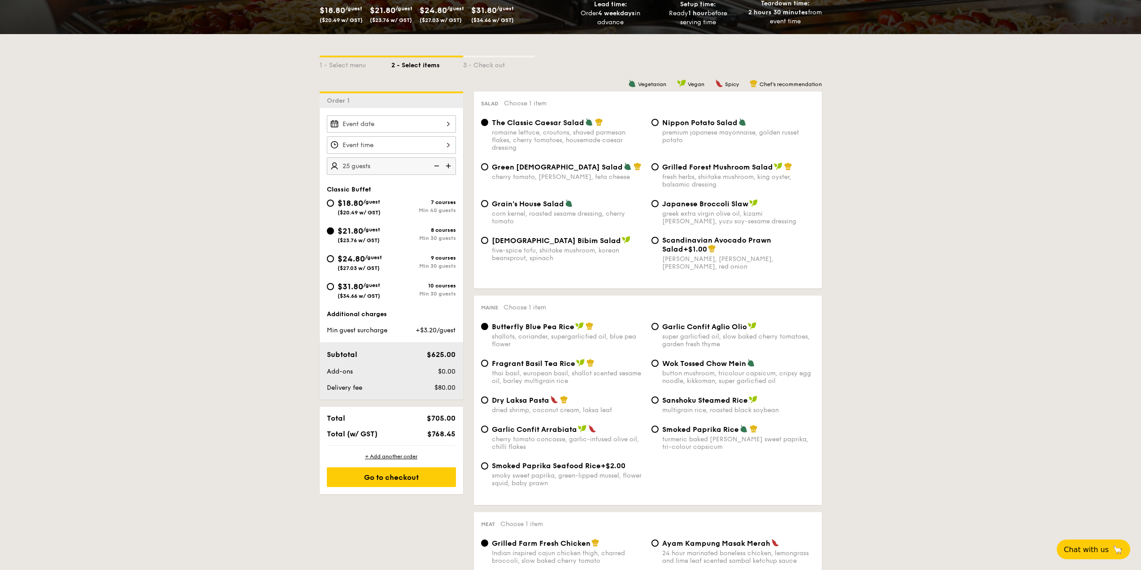
click at [439, 166] on img at bounding box center [435, 165] width 13 height 17
click at [452, 165] on img at bounding box center [449, 165] width 13 height 17
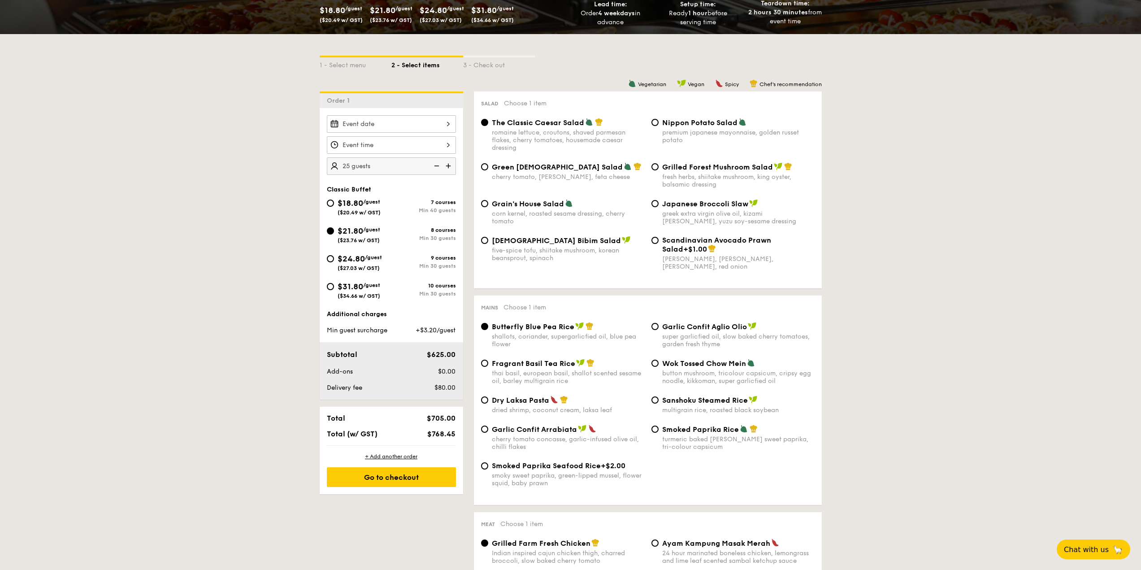
click at [452, 165] on img at bounding box center [449, 165] width 13 height 17
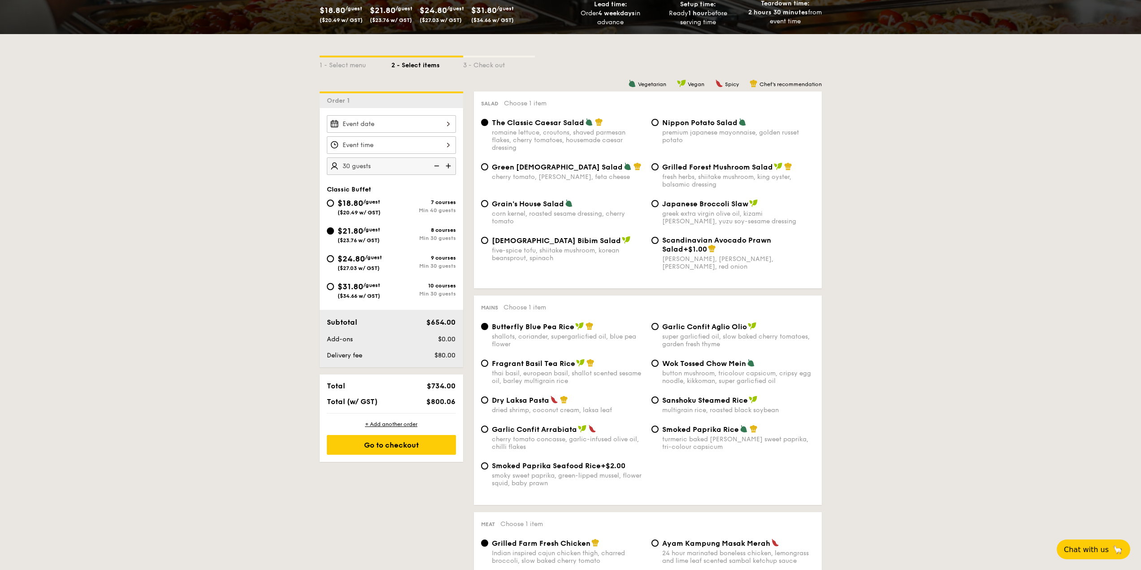
click at [441, 166] on img at bounding box center [435, 165] width 13 height 17
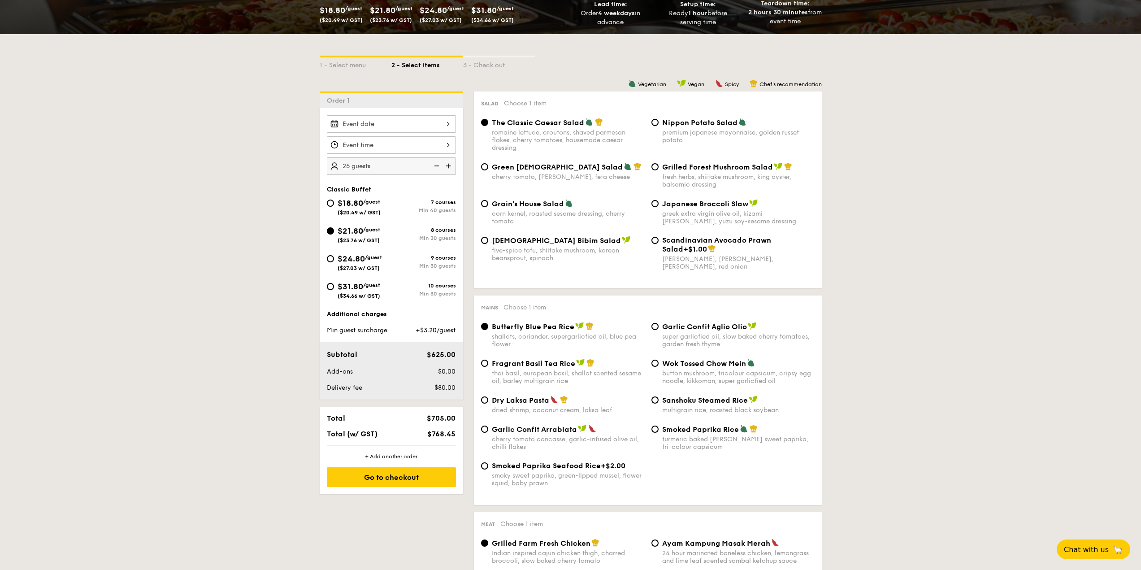
click at [439, 166] on img at bounding box center [435, 165] width 13 height 17
click at [438, 167] on img at bounding box center [435, 165] width 13 height 17
click at [453, 165] on img at bounding box center [449, 165] width 13 height 17
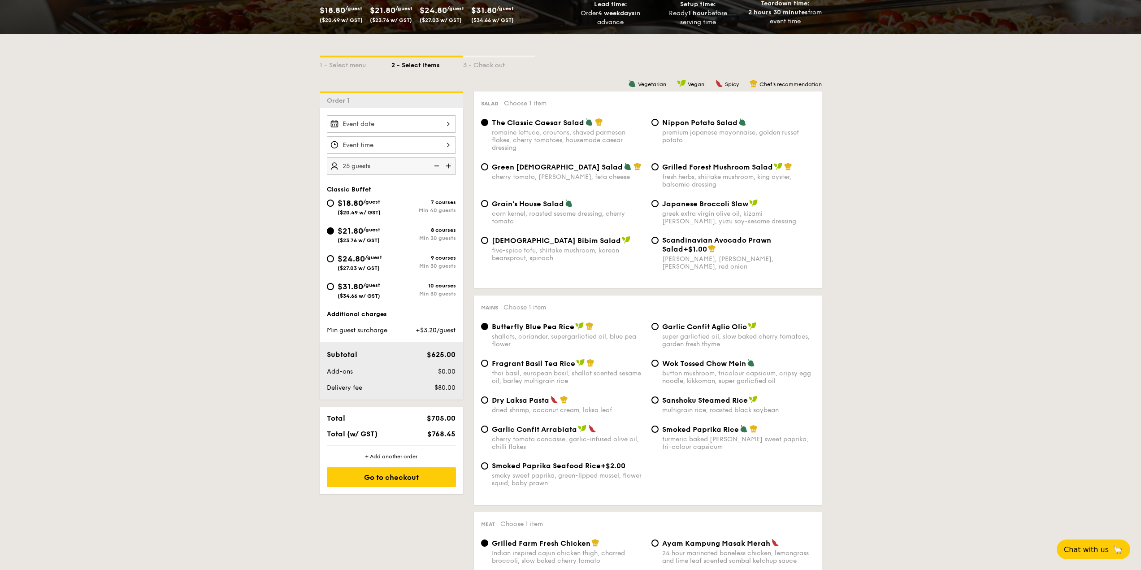
click at [453, 165] on img at bounding box center [449, 165] width 13 height 17
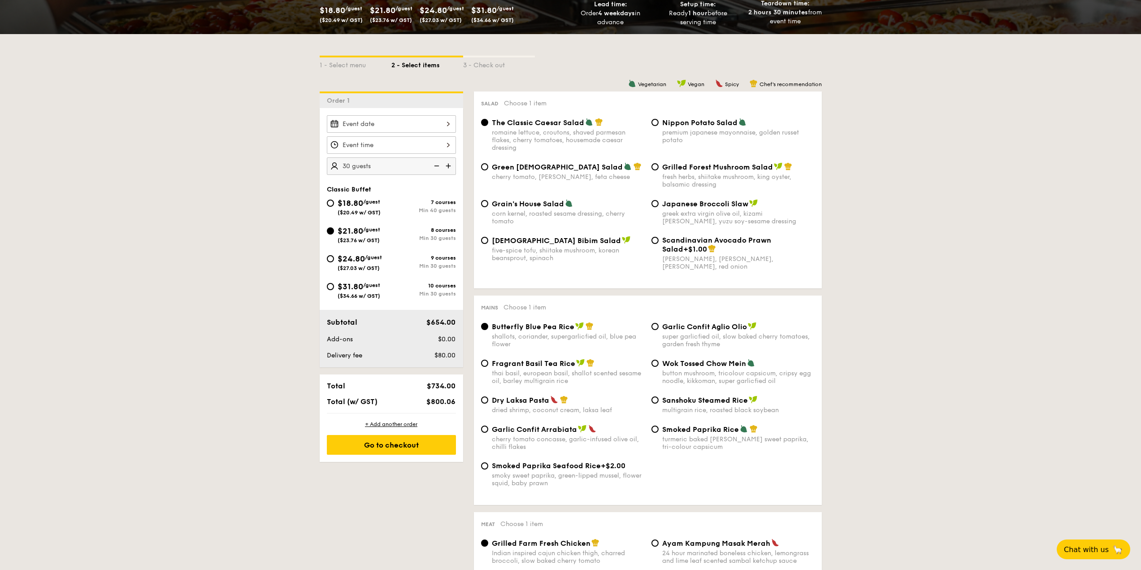
click at [437, 170] on img at bounding box center [435, 165] width 13 height 17
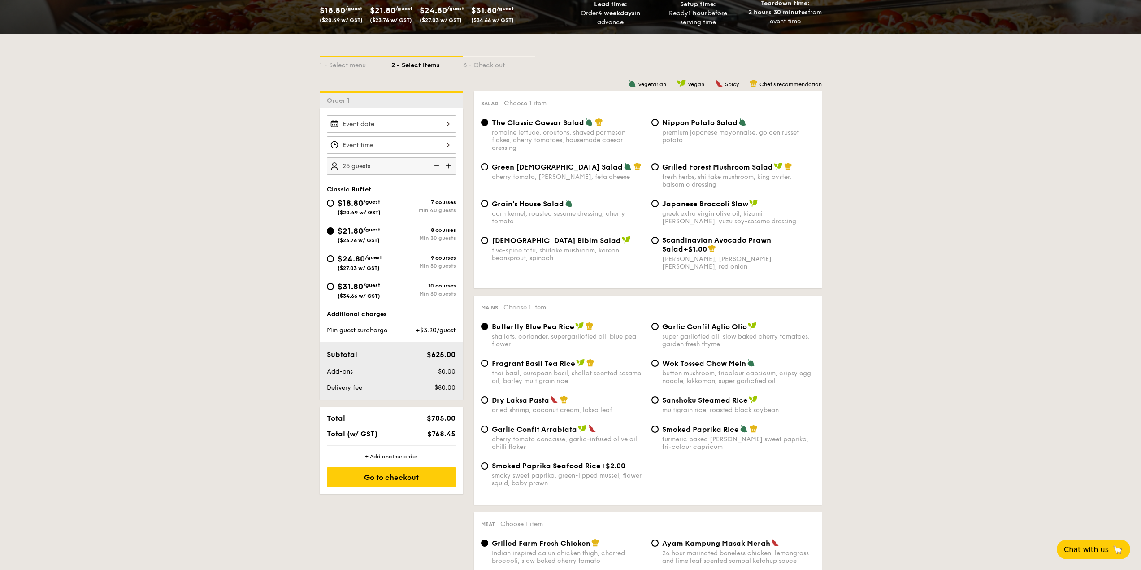
click at [450, 167] on img at bounding box center [449, 165] width 13 height 17
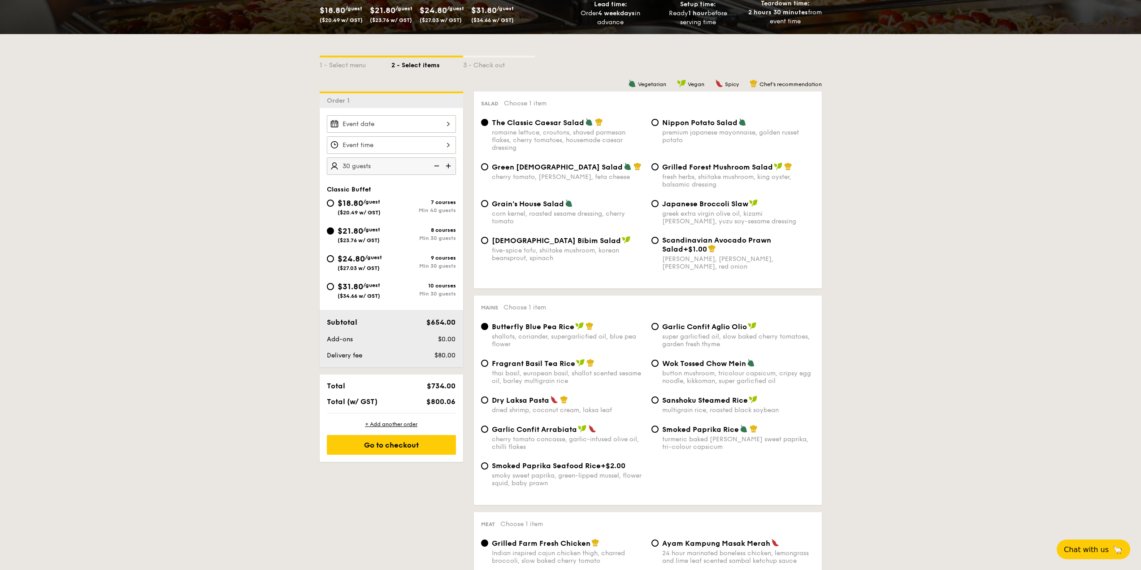
click at [438, 168] on img at bounding box center [435, 165] width 13 height 17
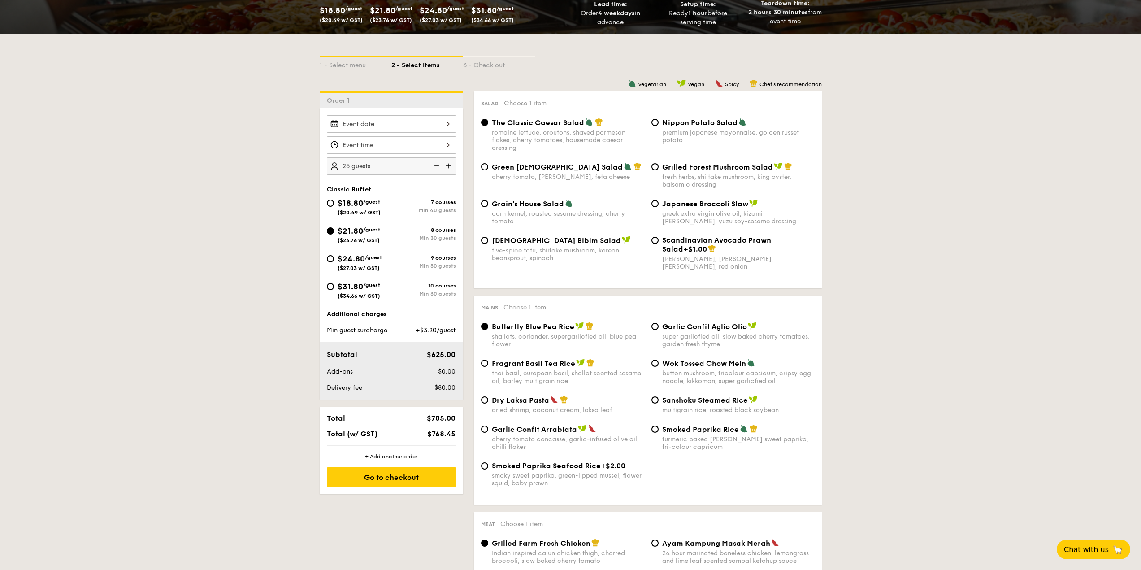
click at [437, 168] on img at bounding box center [435, 165] width 13 height 17
click at [448, 167] on img at bounding box center [449, 165] width 13 height 17
type input "30 guests"
